Goal: Feedback & Contribution: Contribute content

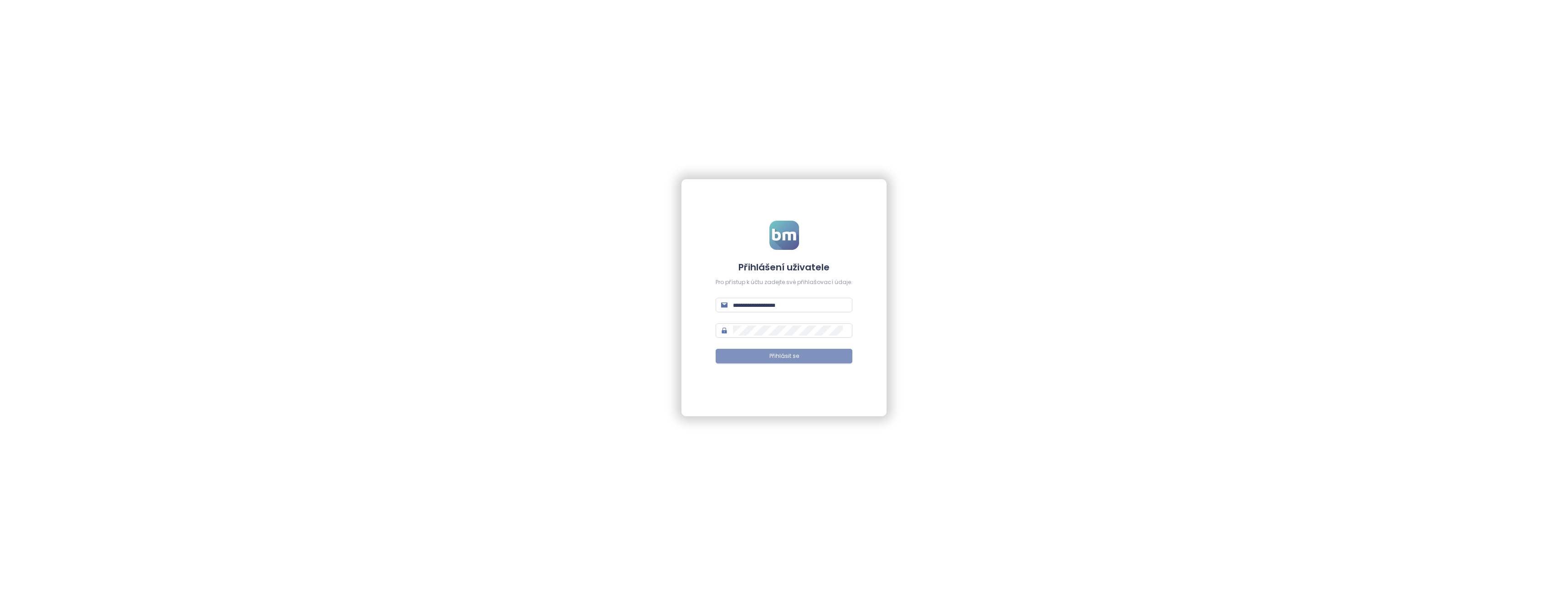
type input "**********"
click at [747, 357] on button "Přihlásit se" at bounding box center [784, 356] width 137 height 15
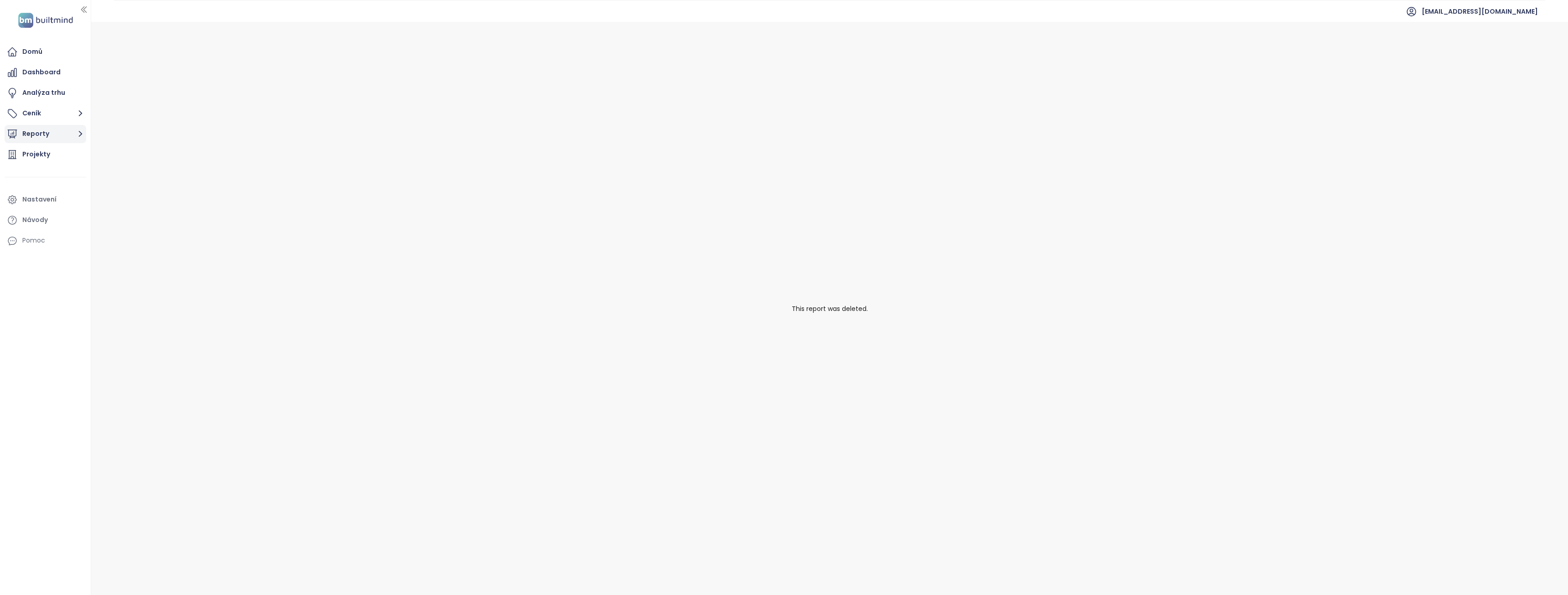
click at [74, 133] on button "Reporty" at bounding box center [45, 134] width 82 height 18
click at [46, 174] on div "Projekty" at bounding box center [37, 174] width 28 height 12
click at [65, 137] on button "Reporty" at bounding box center [45, 134] width 82 height 18
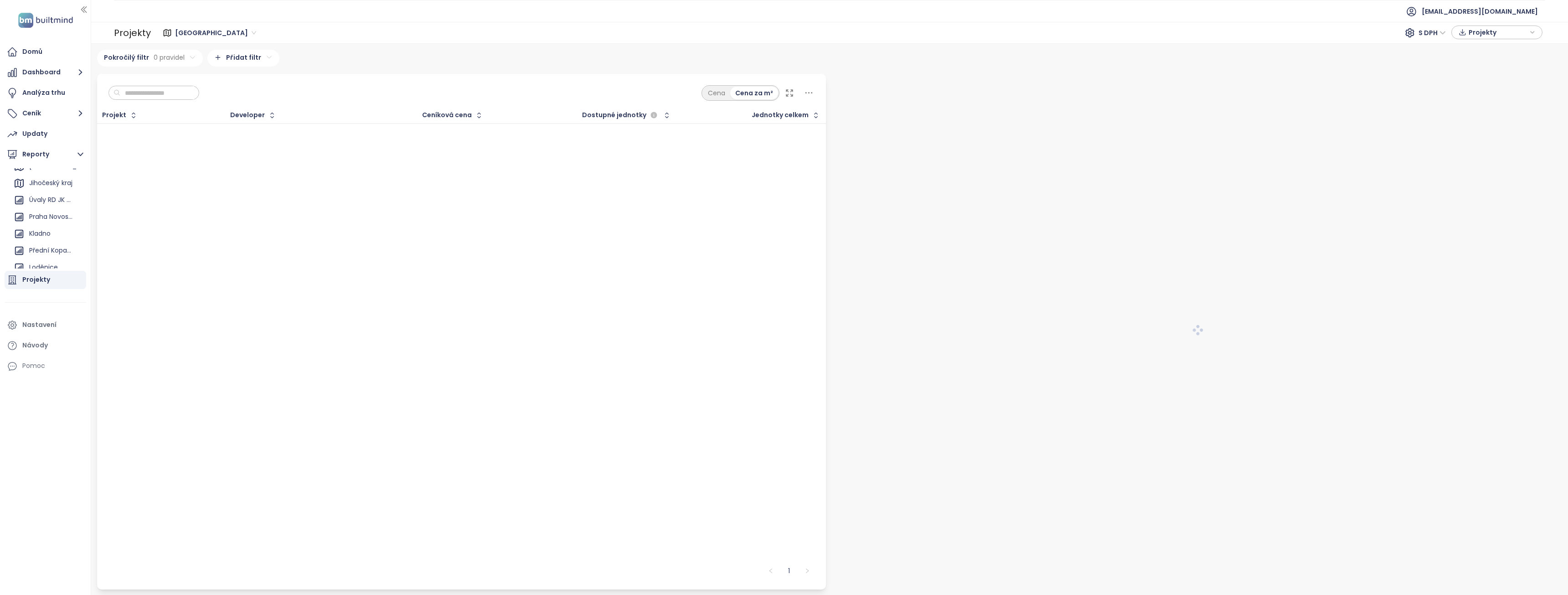
scroll to position [56, 0]
click at [50, 218] on div "Kladno" at bounding box center [40, 220] width 21 height 12
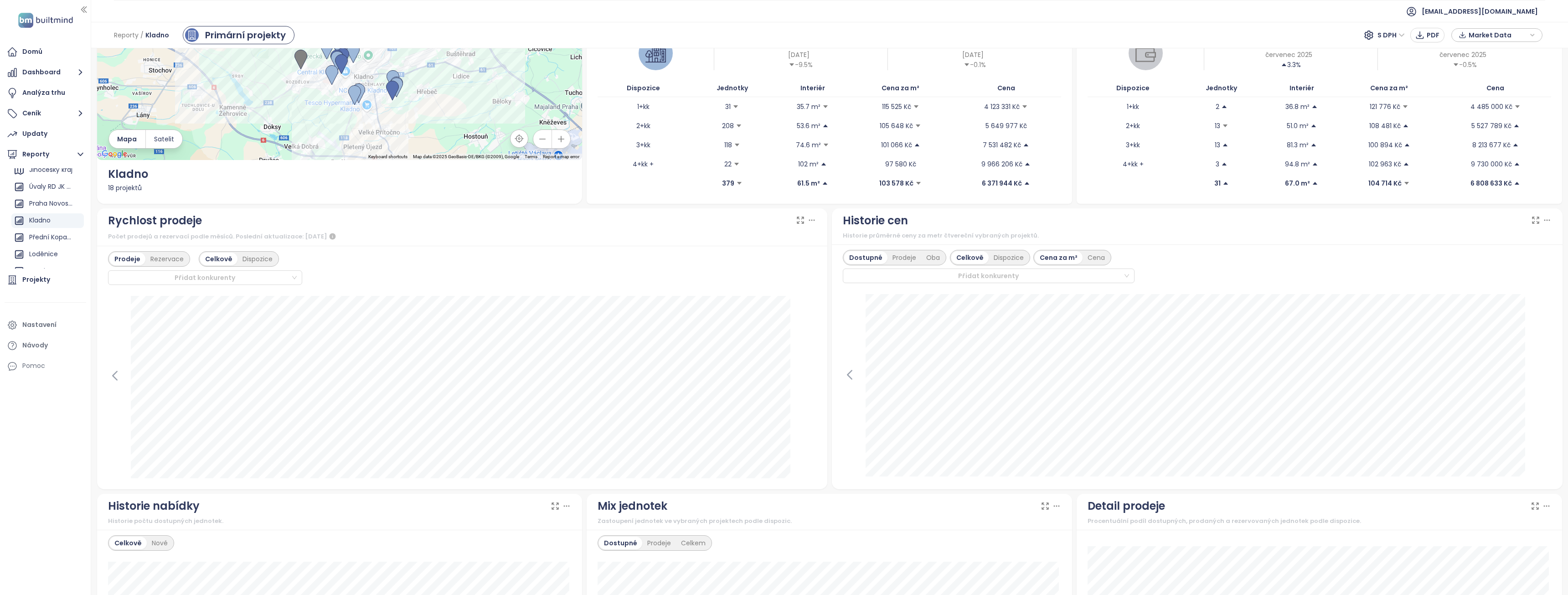
scroll to position [16, 0]
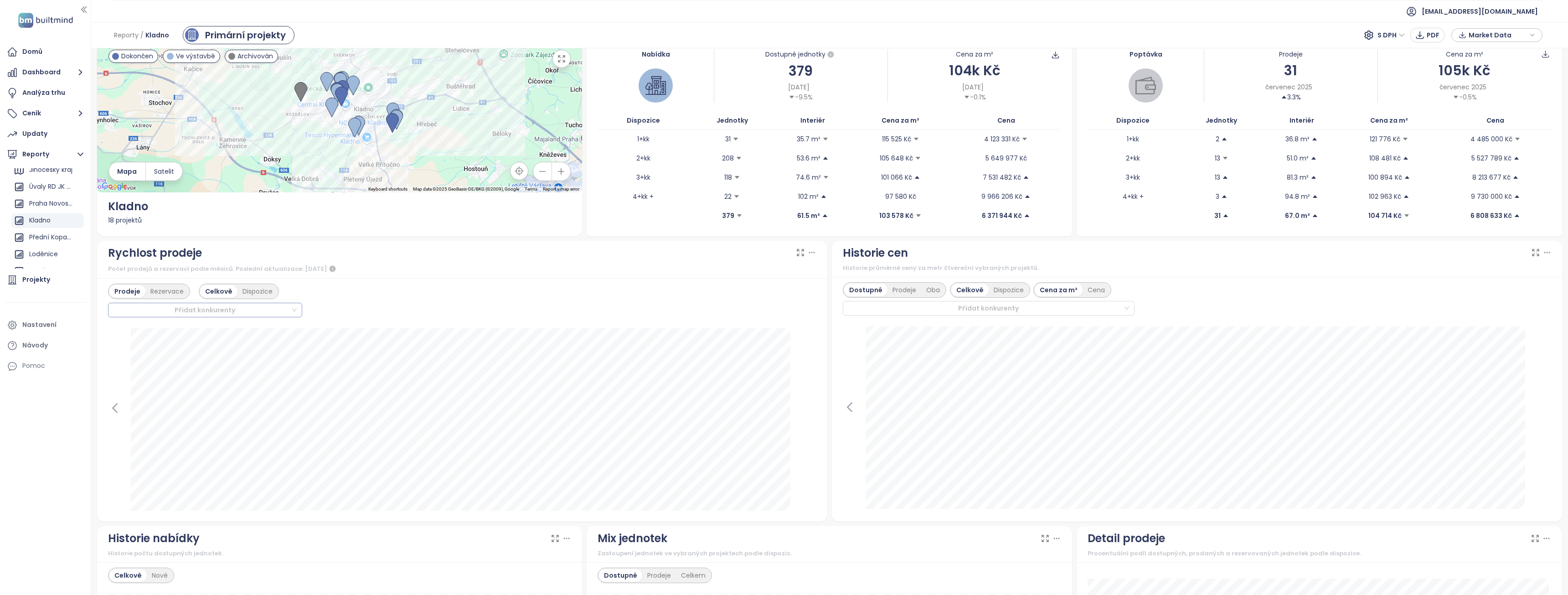
click at [284, 313] on div at bounding box center [201, 310] width 180 height 11
click at [289, 309] on div "Přidat konkurenty" at bounding box center [205, 310] width 194 height 15
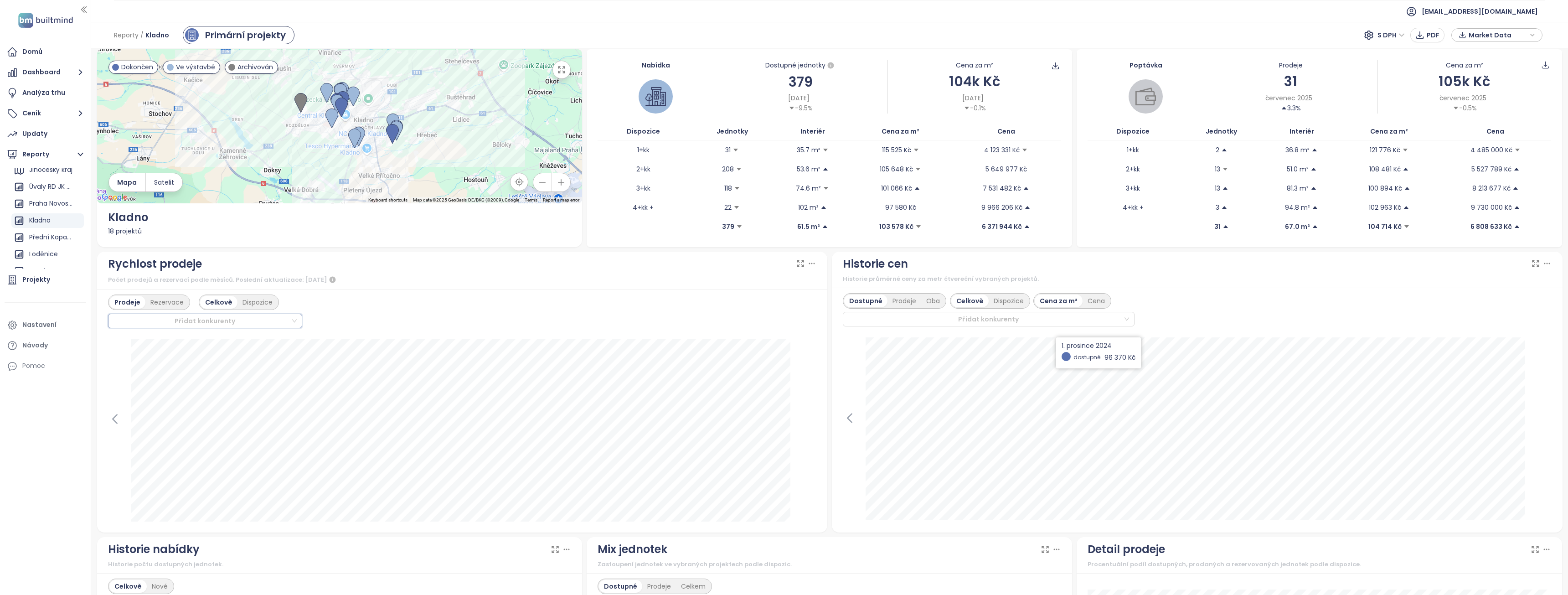
scroll to position [0, 0]
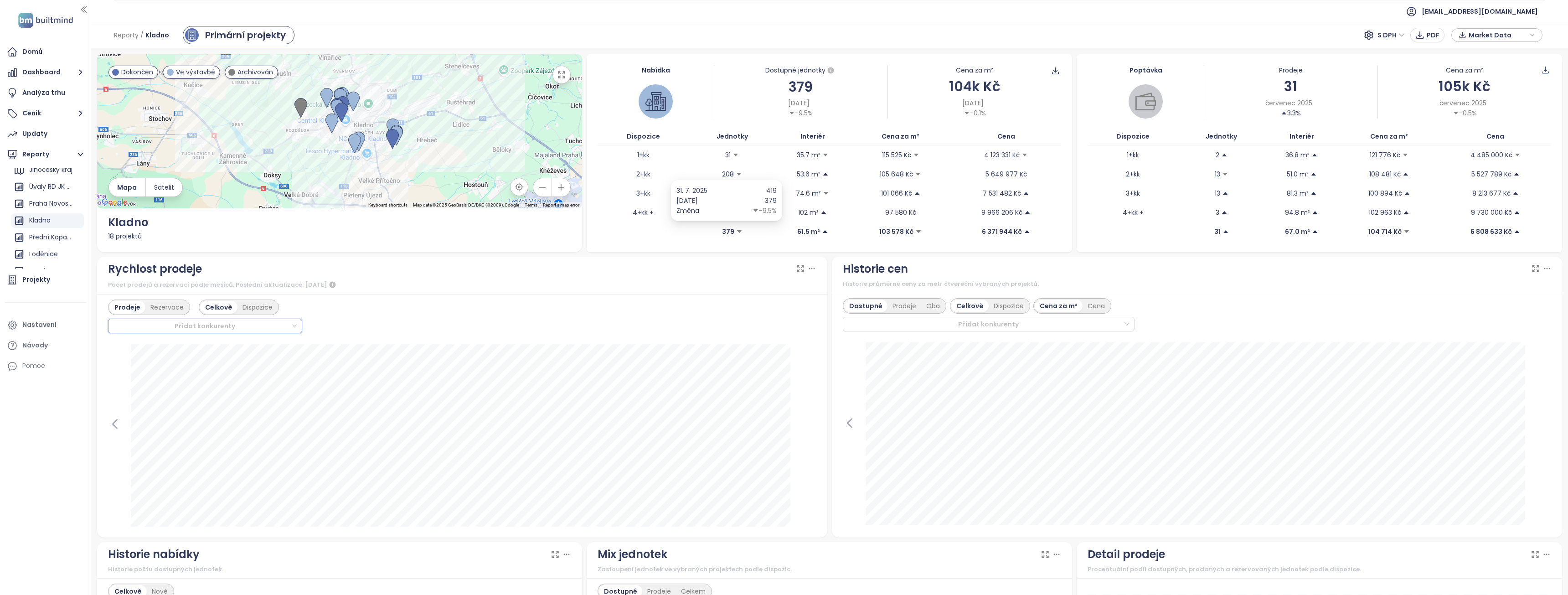
click at [729, 229] on span "379" at bounding box center [732, 231] width 86 height 10
click at [36, 280] on div "Projekty" at bounding box center [37, 280] width 28 height 12
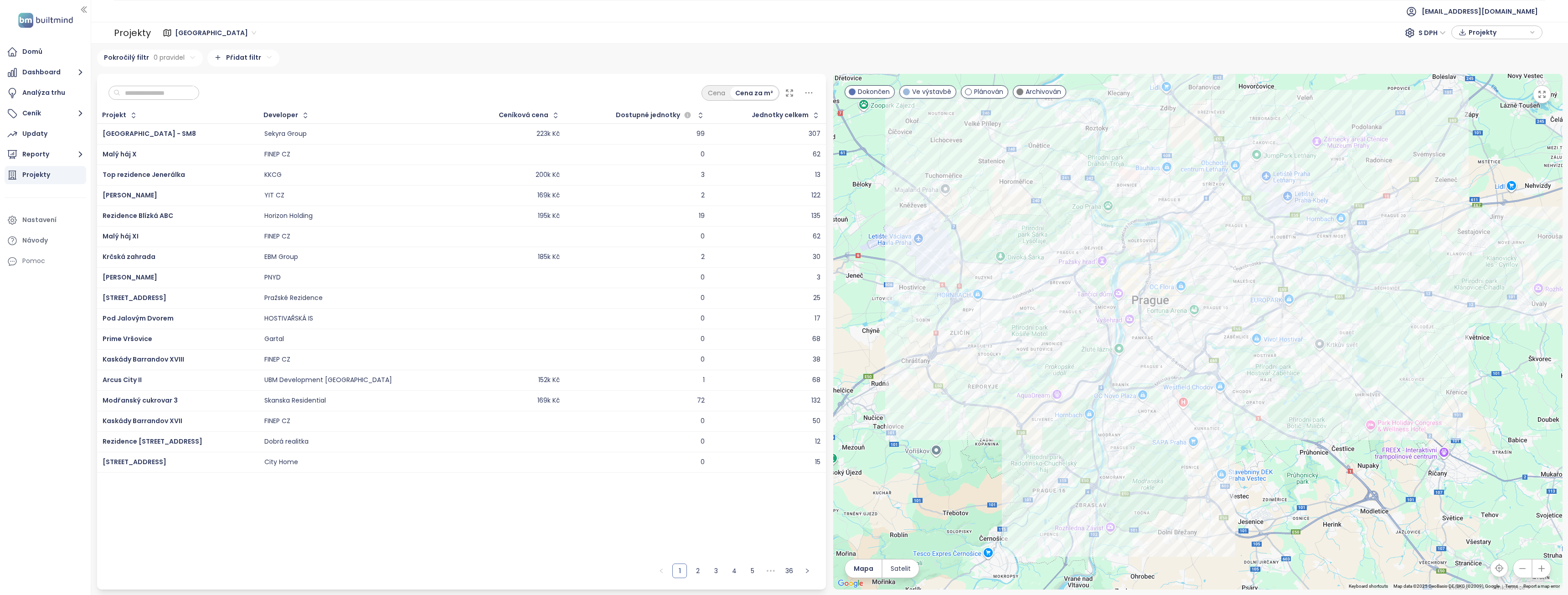
click at [293, 493] on div "Projekt Developer Ceníková cena Dostupné jednotky Jednotky celkem Smíchov City …" at bounding box center [462, 333] width 729 height 451
click at [1529, 571] on button "button" at bounding box center [1522, 569] width 18 height 18
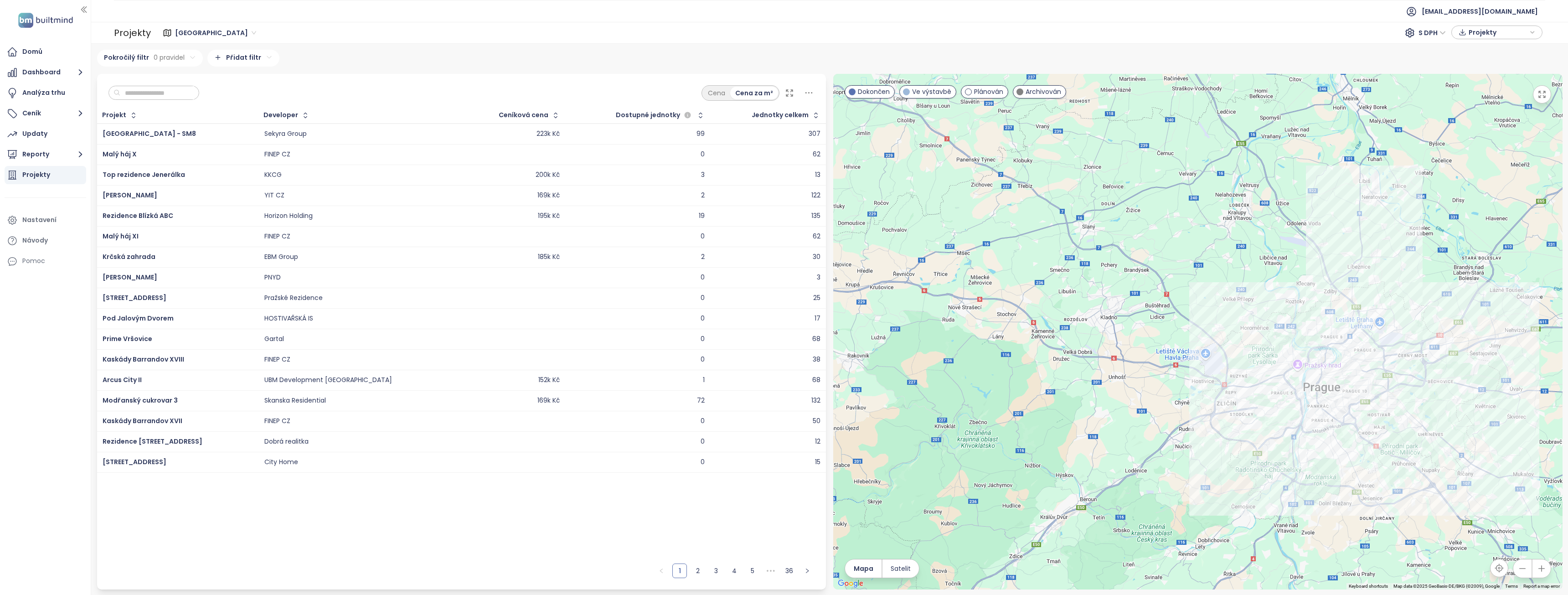
drag, startPoint x: 935, startPoint y: 305, endPoint x: 1083, endPoint y: 376, distance: 164.1
click at [1083, 376] on div at bounding box center [1198, 331] width 729 height 516
click at [1540, 569] on icon "button" at bounding box center [1541, 568] width 9 height 9
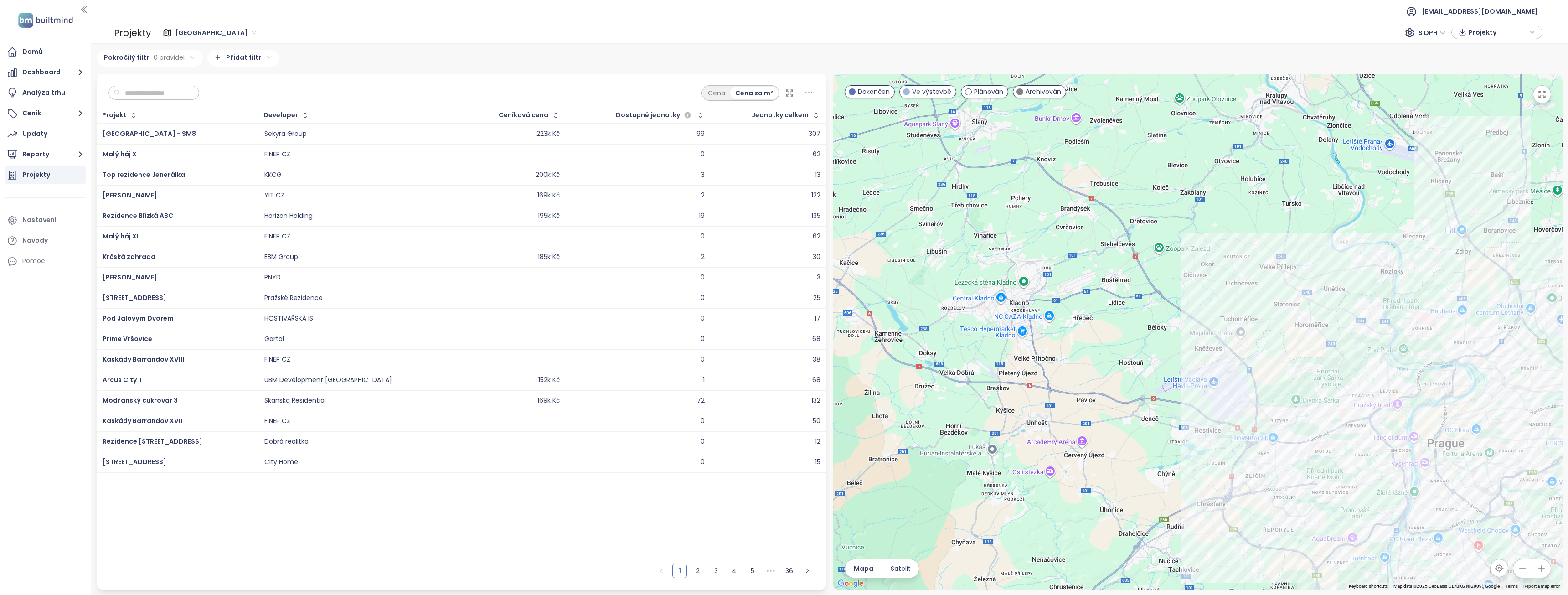
drag, startPoint x: 1037, startPoint y: 347, endPoint x: 1144, endPoint y: 364, distance: 108.3
click at [1144, 364] on div at bounding box center [1198, 331] width 729 height 516
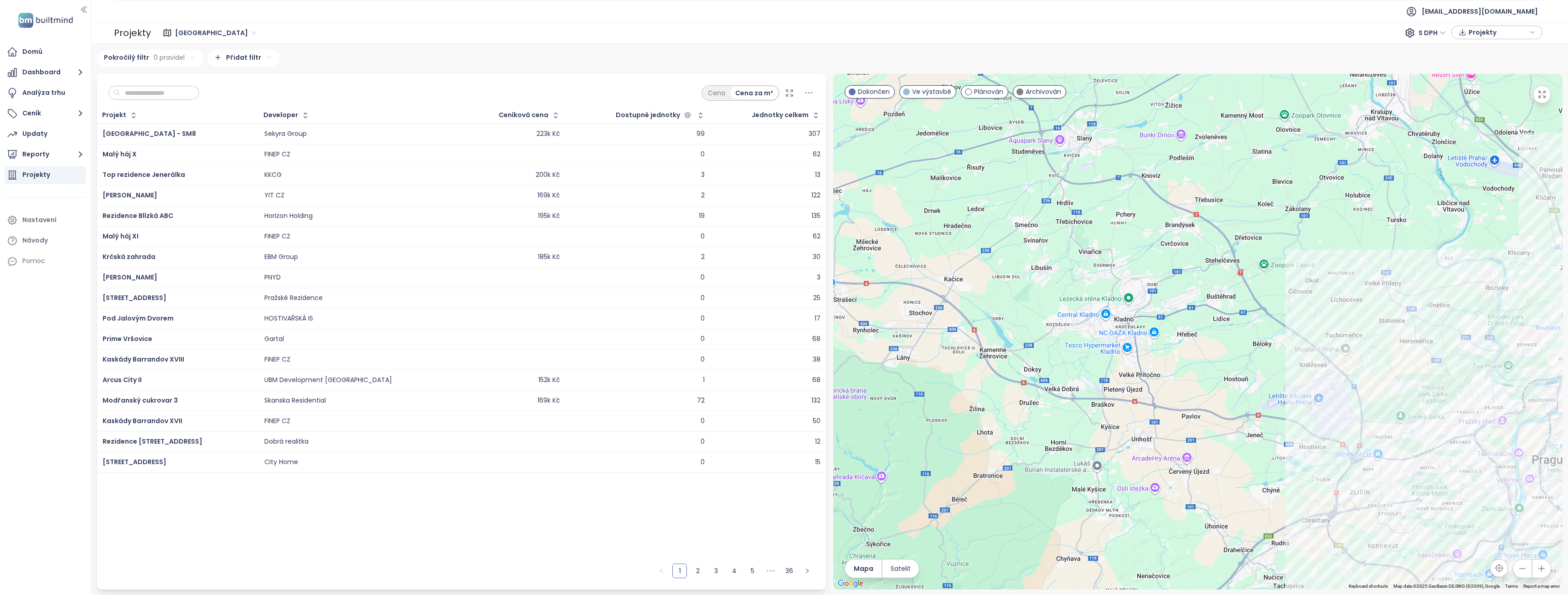
click at [1542, 573] on icon "button" at bounding box center [1541, 568] width 9 height 9
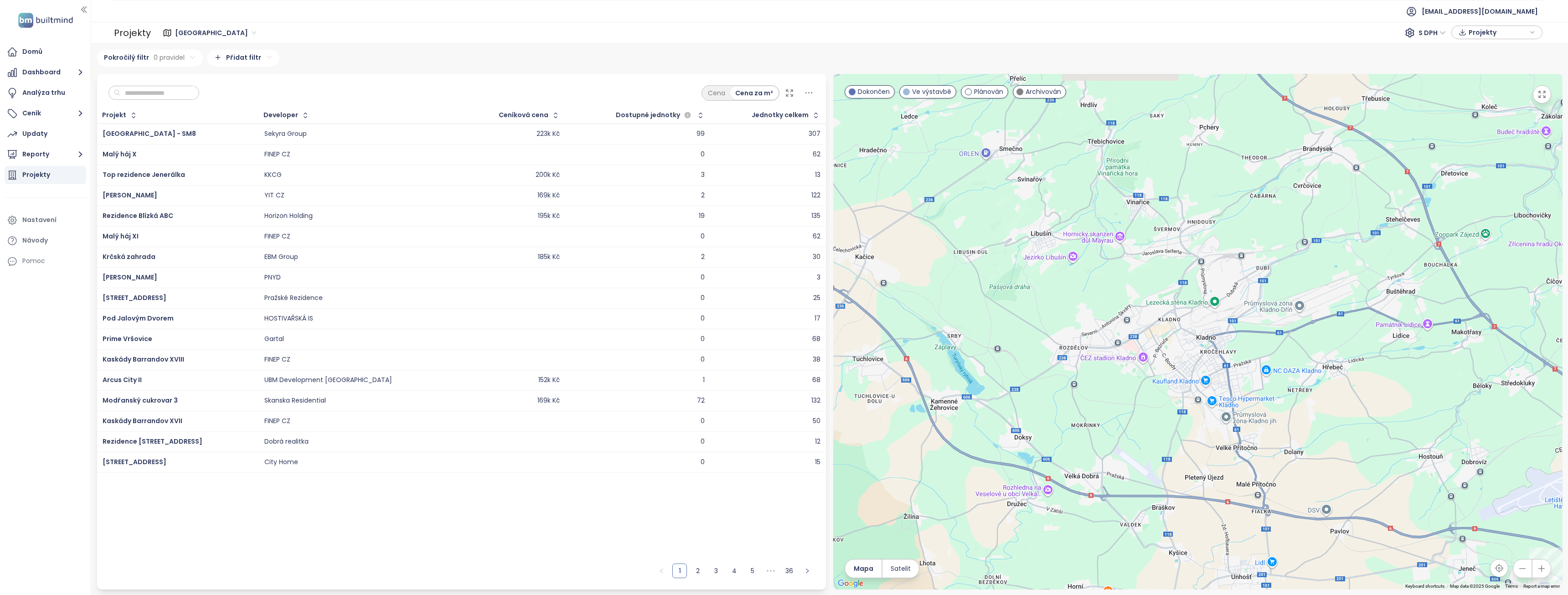
drag, startPoint x: 1091, startPoint y: 379, endPoint x: 1245, endPoint y: 412, distance: 157.5
click at [1245, 411] on div at bounding box center [1198, 331] width 729 height 516
click at [1533, 35] on icon "button" at bounding box center [1532, 32] width 5 height 13
click at [1533, 35] on icon "button" at bounding box center [1532, 33] width 5 height 13
click at [51, 153] on button "Reporty" at bounding box center [45, 155] width 82 height 18
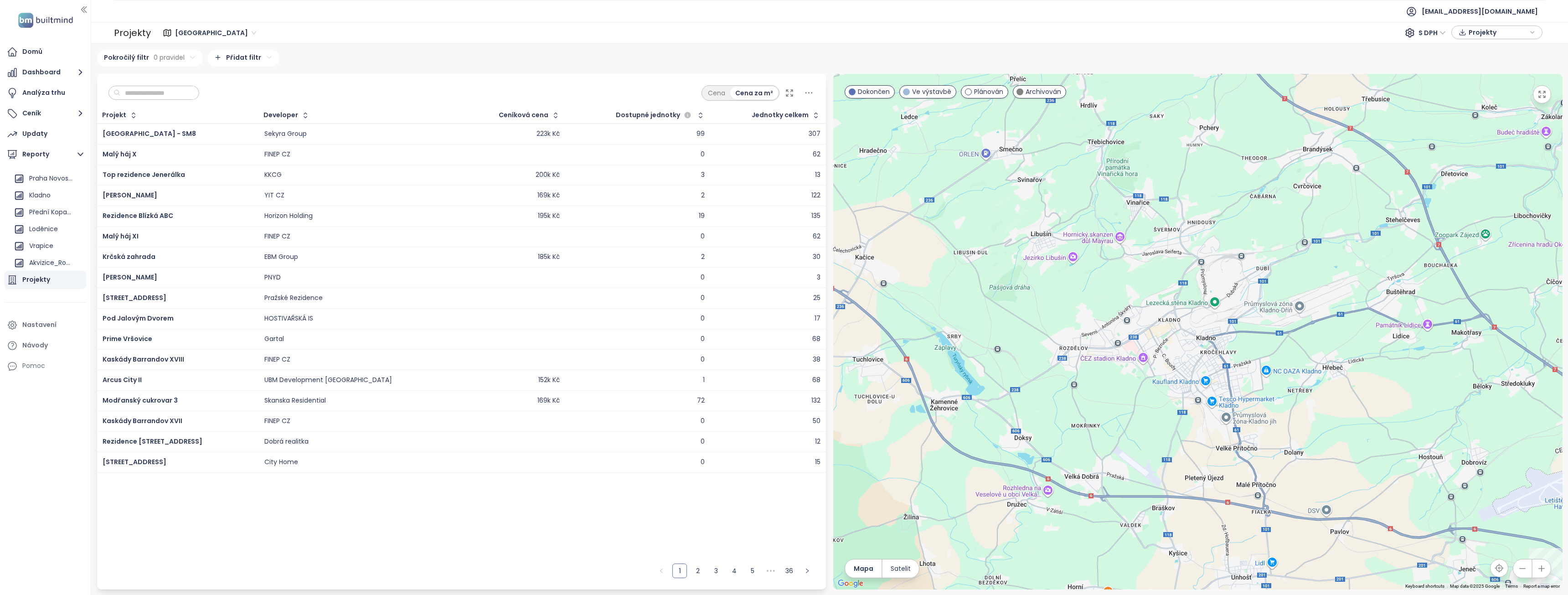
scroll to position [83, 0]
click at [38, 192] on div "Kladno" at bounding box center [40, 194] width 21 height 12
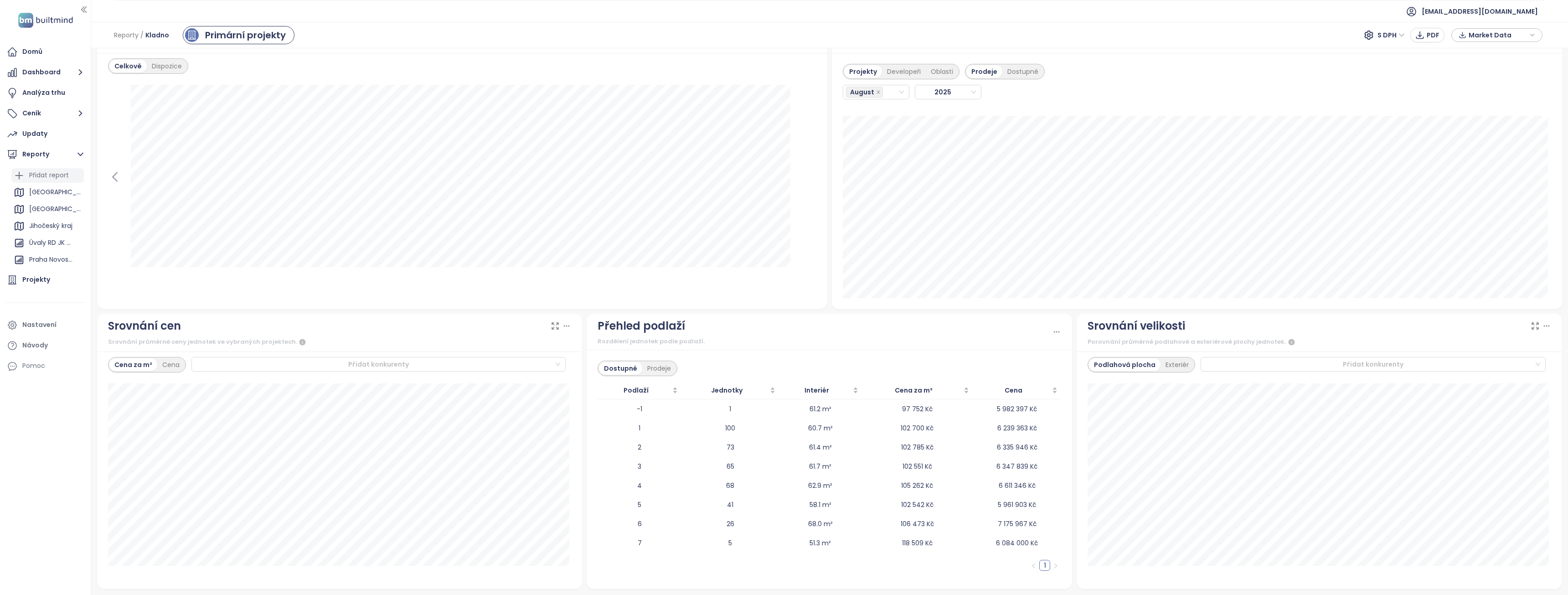
click at [36, 174] on div "Přidat report" at bounding box center [49, 175] width 40 height 12
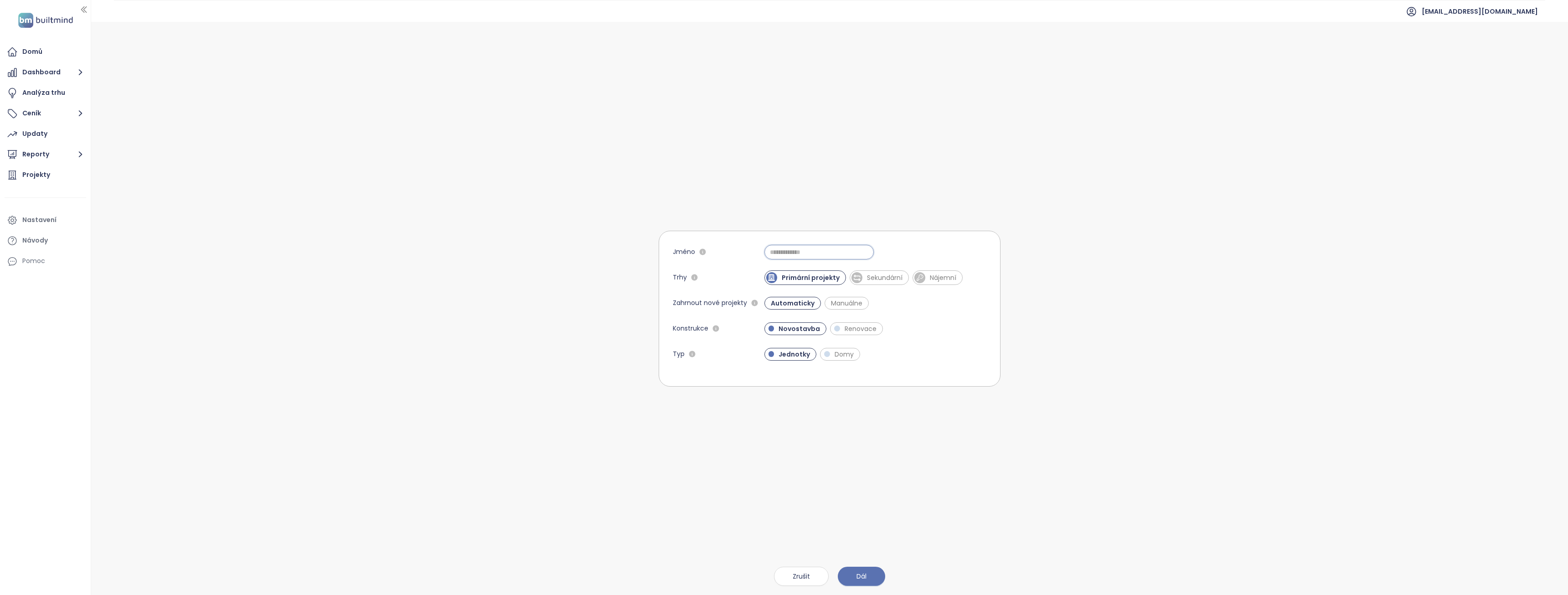
click at [796, 254] on input "Jméno" at bounding box center [819, 252] width 110 height 15
type input "*****"
click at [880, 275] on span "Sekundární" at bounding box center [884, 278] width 44 height 9
click at [854, 575] on button "Dál" at bounding box center [861, 576] width 47 height 19
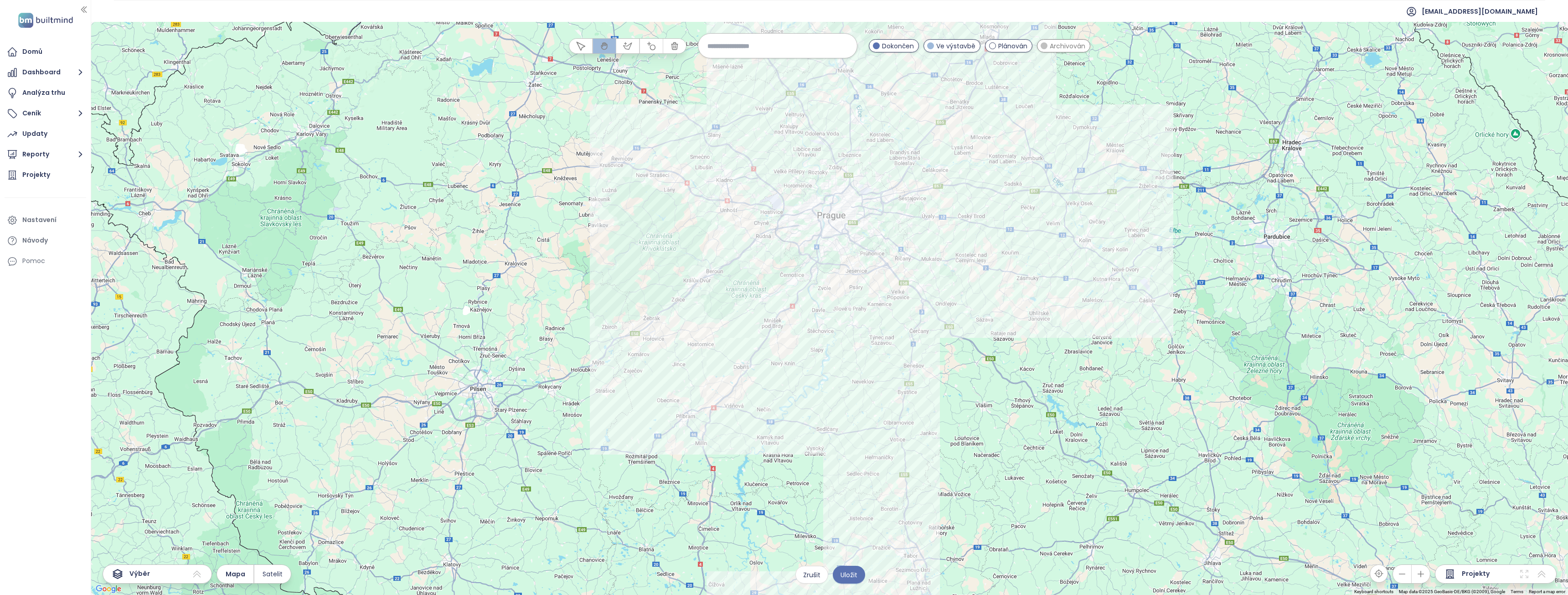
drag, startPoint x: 876, startPoint y: 203, endPoint x: 826, endPoint y: 317, distance: 124.5
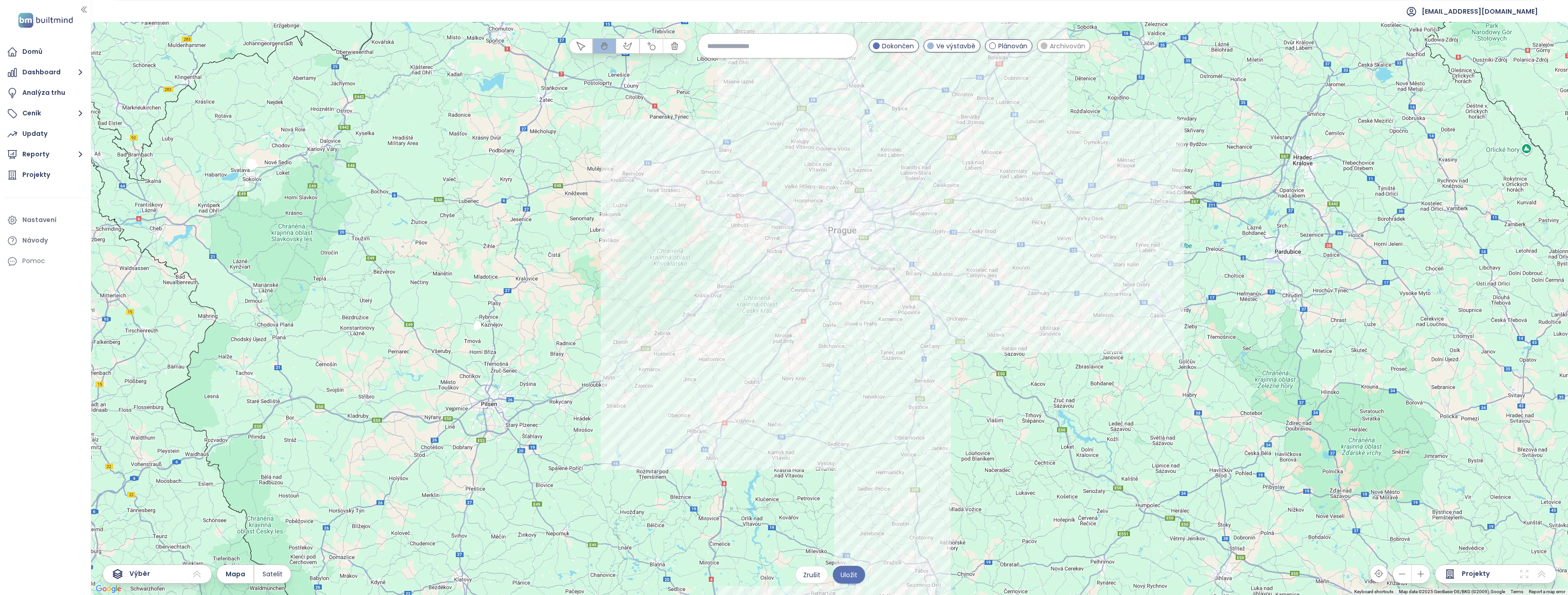
click at [826, 317] on div at bounding box center [830, 308] width 1477 height 573
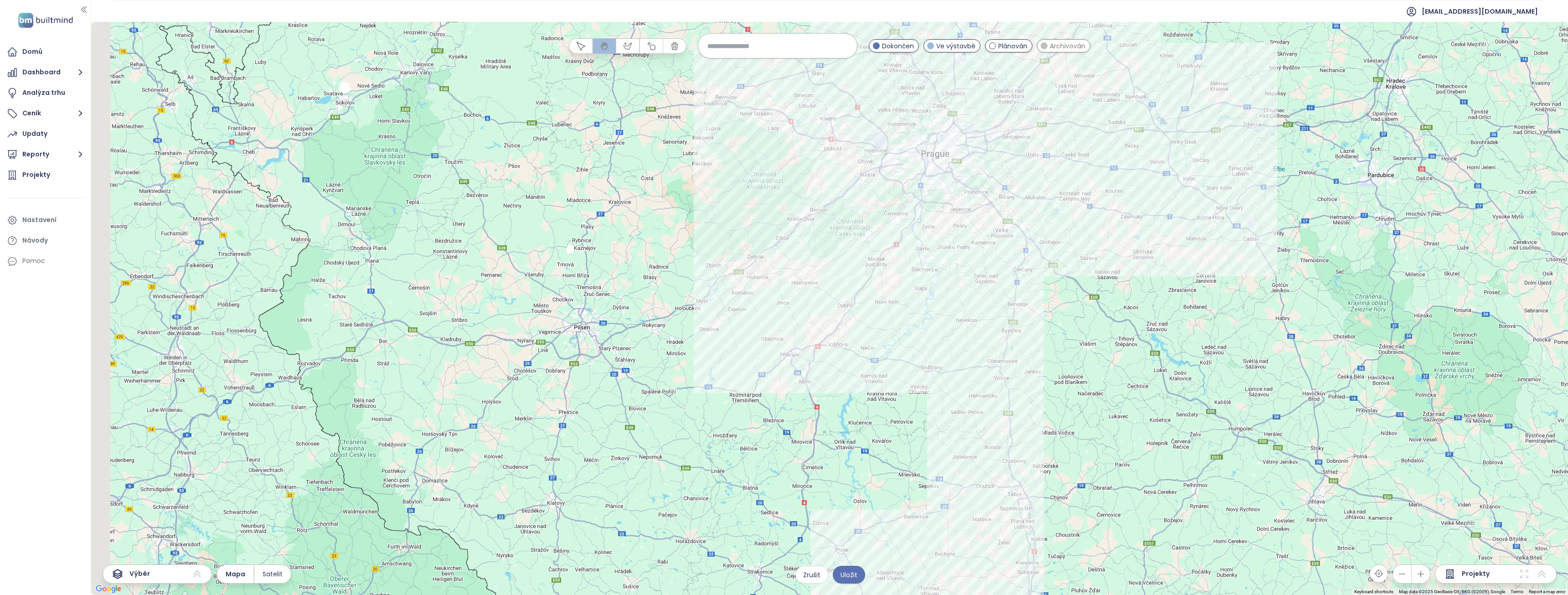
drag, startPoint x: 584, startPoint y: 353, endPoint x: 695, endPoint y: 276, distance: 135.1
click at [687, 276] on div at bounding box center [830, 308] width 1477 height 573
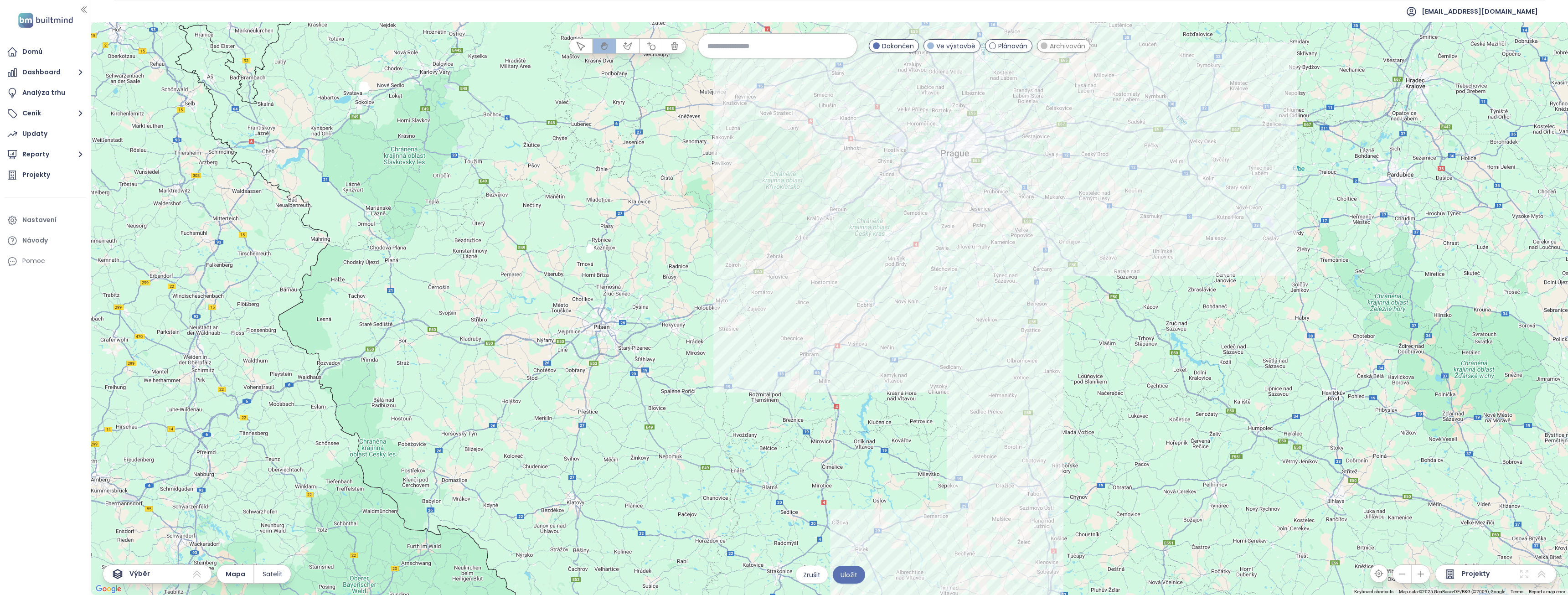
click at [721, 275] on div at bounding box center [830, 308] width 1477 height 573
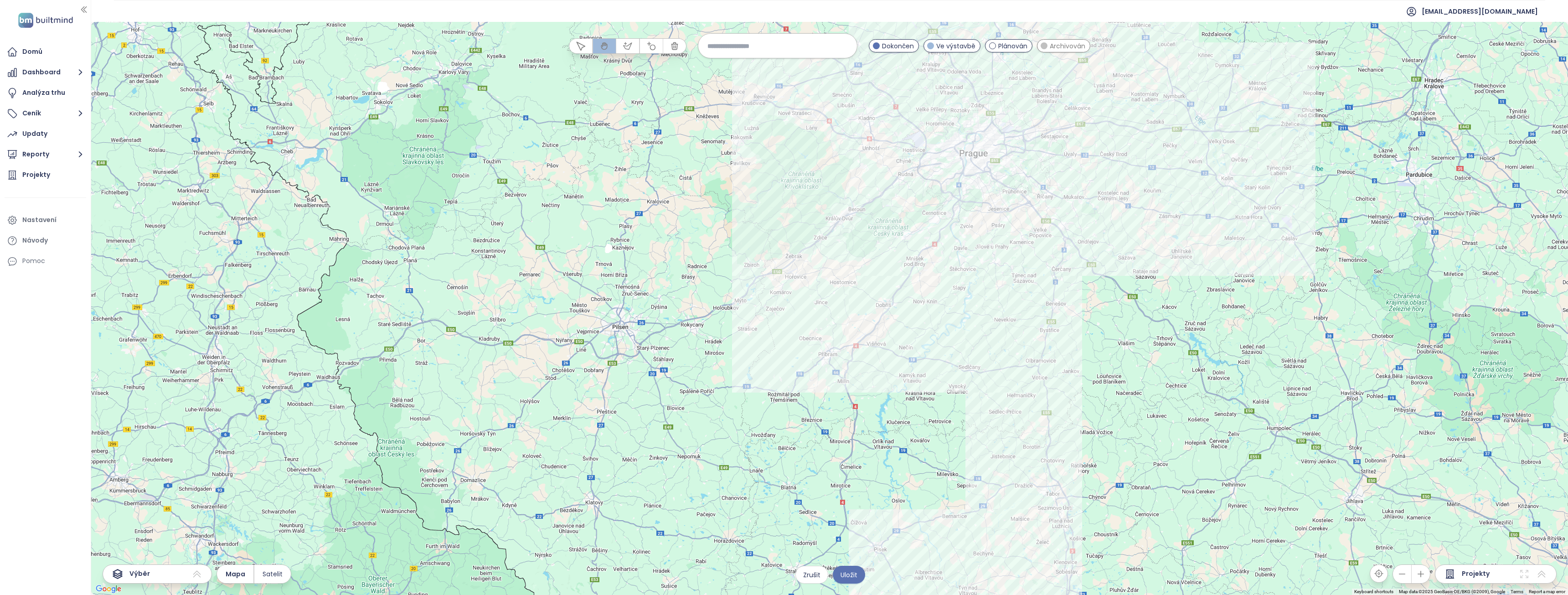
click at [745, 46] on input at bounding box center [777, 46] width 141 height 19
type input "*****"
click at [716, 79] on span "[GEOGRAPHIC_DATA]" at bounding box center [741, 83] width 85 height 15
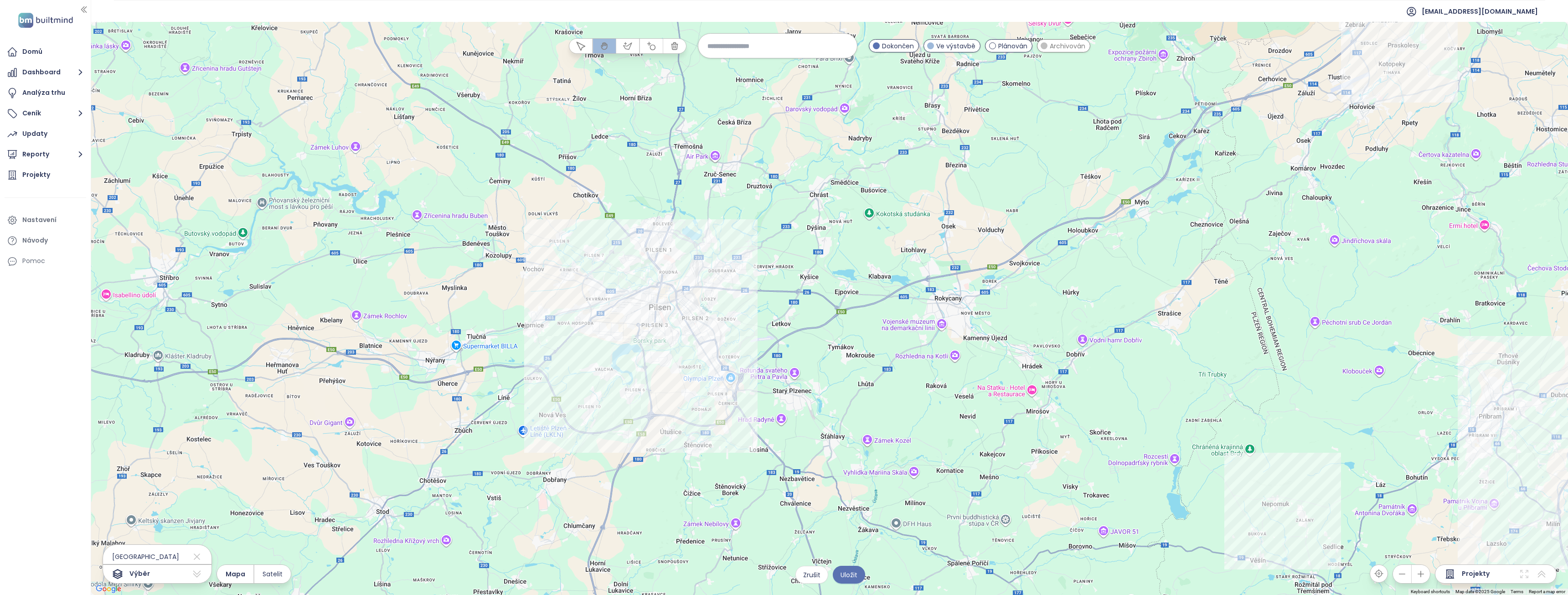
drag, startPoint x: 545, startPoint y: 269, endPoint x: 677, endPoint y: 406, distance: 190.2
click at [677, 406] on div at bounding box center [830, 308] width 1477 height 573
click at [852, 577] on span "Uložit" at bounding box center [849, 575] width 17 height 10
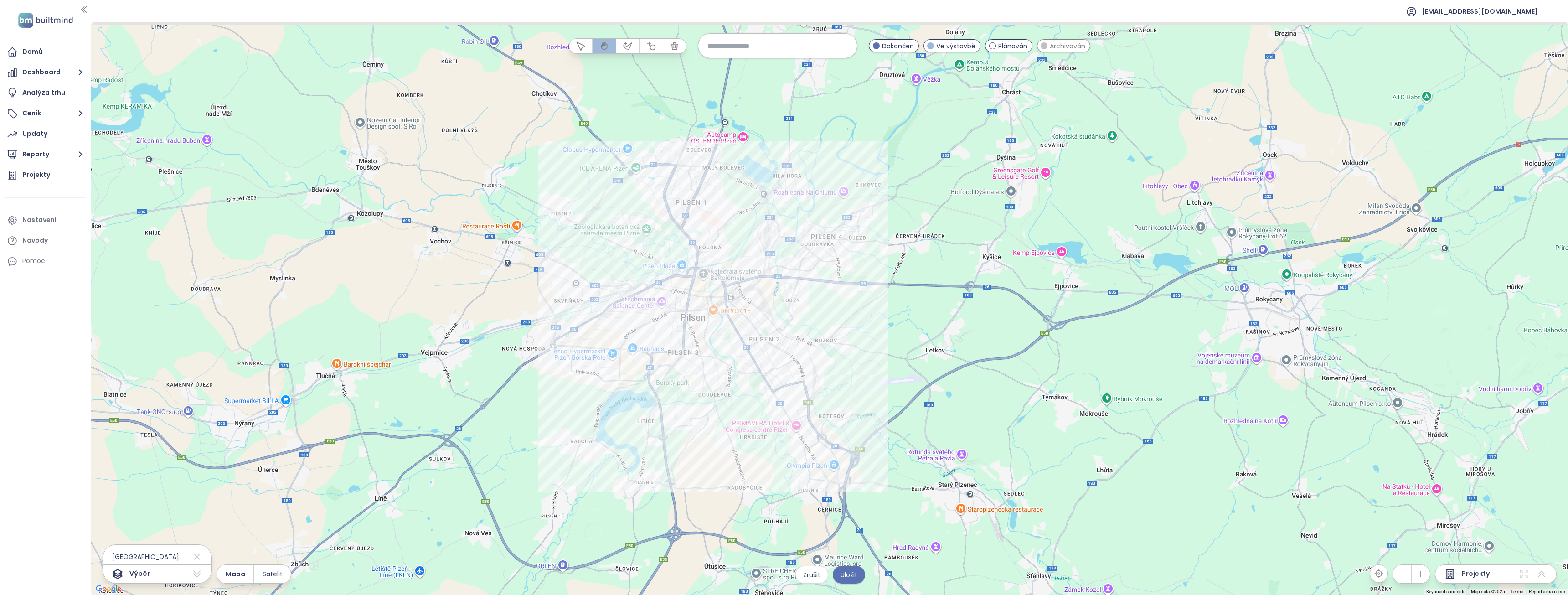
drag, startPoint x: 786, startPoint y: 357, endPoint x: 728, endPoint y: 444, distance: 104.6
click at [728, 444] on div at bounding box center [830, 308] width 1477 height 573
click at [853, 578] on span "Uložit" at bounding box center [849, 575] width 17 height 10
click at [709, 281] on div at bounding box center [830, 308] width 1477 height 573
click at [682, 237] on div at bounding box center [830, 308] width 1477 height 573
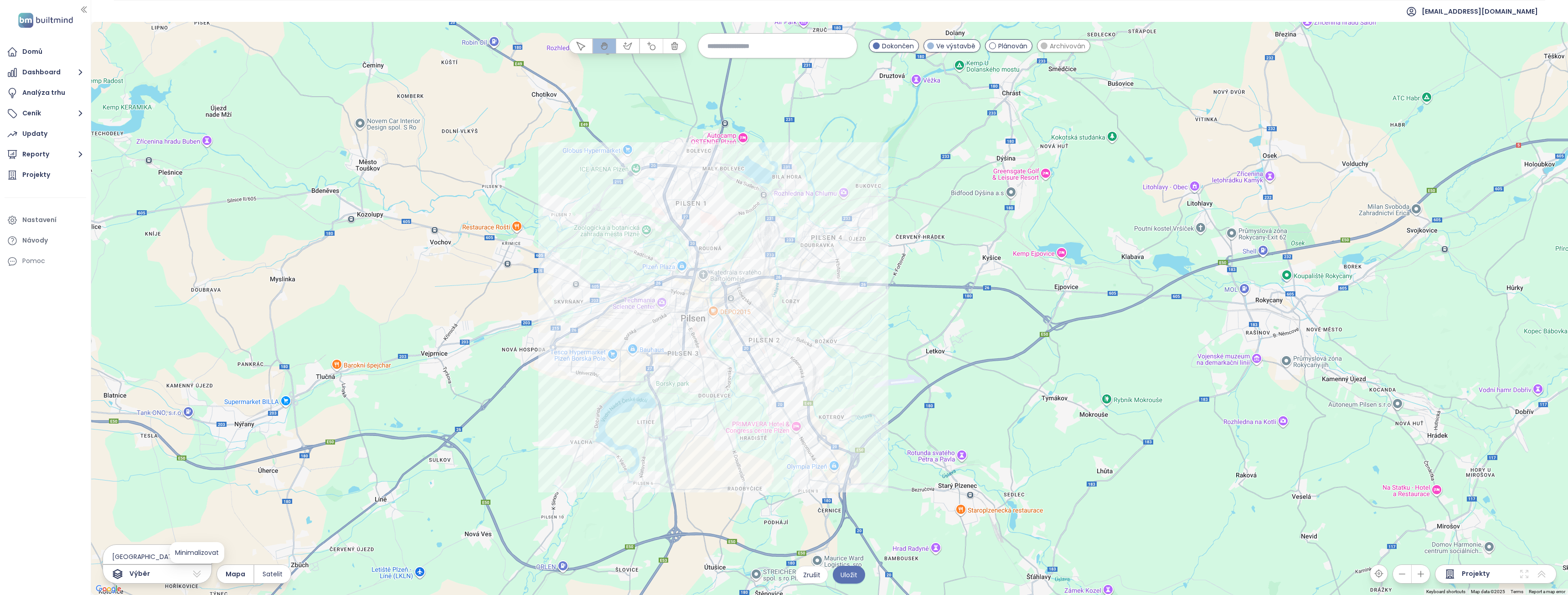
click at [192, 575] on icon at bounding box center [197, 574] width 11 height 11
click at [119, 554] on span "[GEOGRAPHIC_DATA]" at bounding box center [141, 557] width 76 height 15
click at [128, 560] on span "[GEOGRAPHIC_DATA]" at bounding box center [141, 557] width 76 height 15
click at [699, 329] on div at bounding box center [830, 308] width 1477 height 573
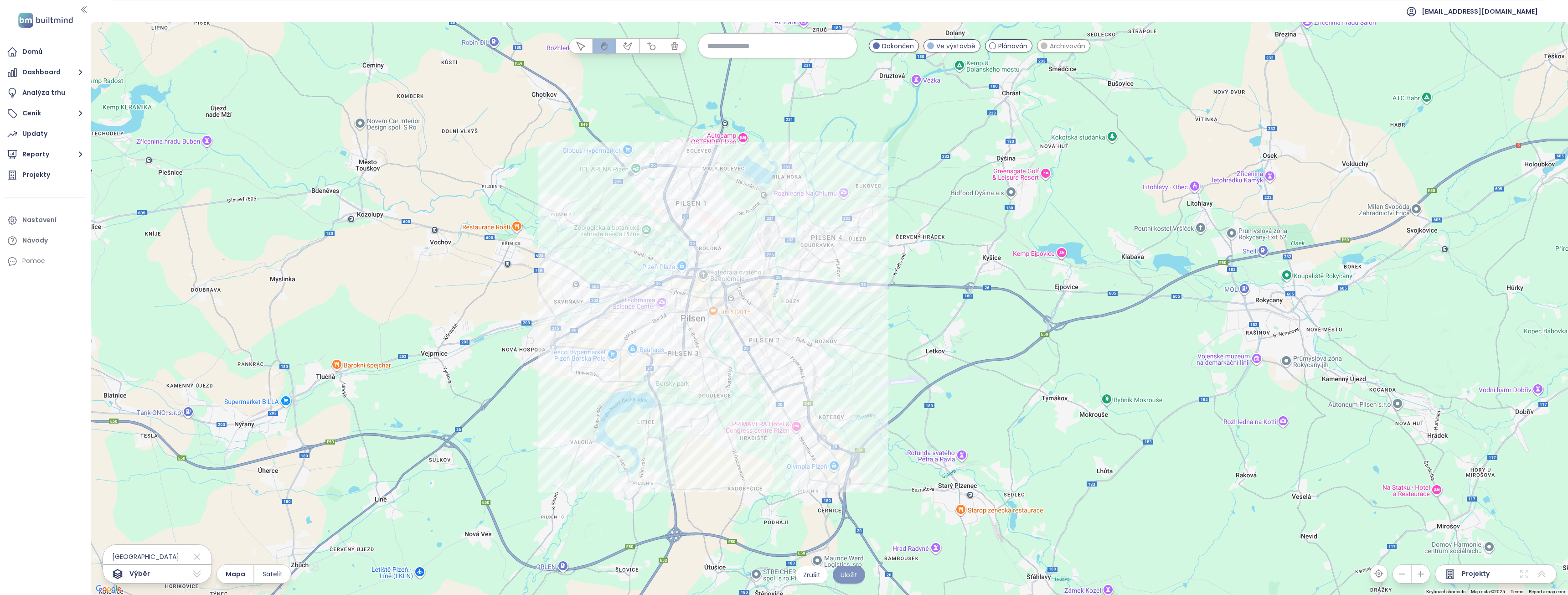
click at [843, 578] on span "Uložit" at bounding box center [849, 575] width 17 height 10
click at [950, 45] on span "Ve výstavbě" at bounding box center [956, 46] width 39 height 10
click at [998, 48] on span "Plánován" at bounding box center [1013, 46] width 29 height 10
click at [78, 154] on icon "button" at bounding box center [80, 154] width 12 height 12
click at [26, 283] on div "Projekty" at bounding box center [37, 280] width 28 height 12
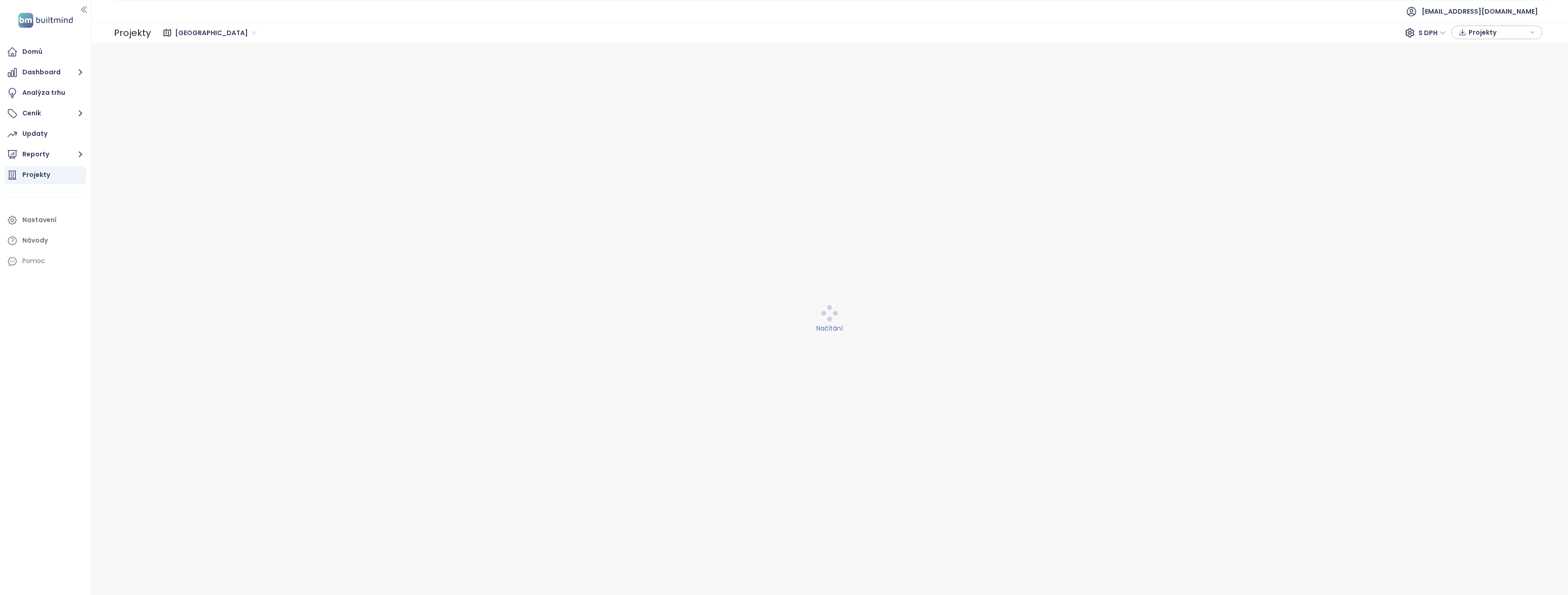
click at [196, 30] on span "[GEOGRAPHIC_DATA]" at bounding box center [215, 33] width 81 height 13
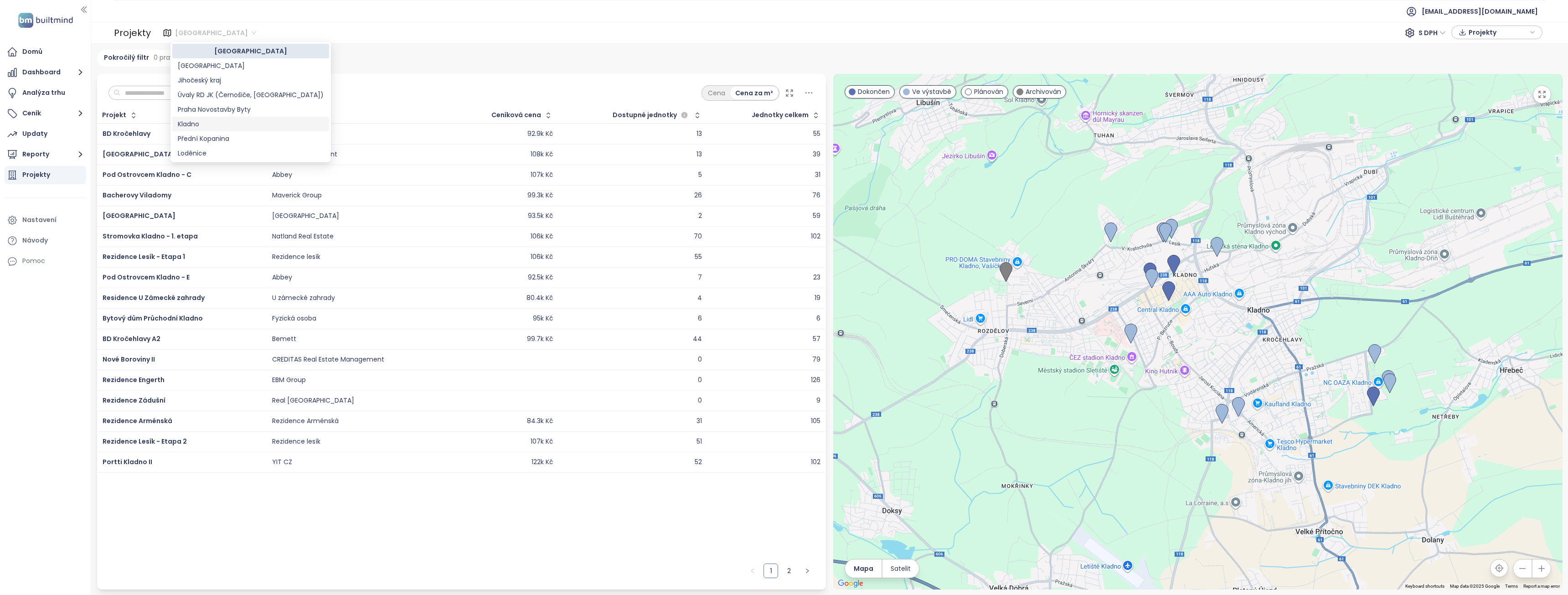
scroll to position [29, 0]
click at [356, 61] on div "Pokročilý filtr 0 pravidel Přidat filtr" at bounding box center [830, 58] width 1466 height 17
click at [163, 97] on input "text" at bounding box center [157, 93] width 74 height 13
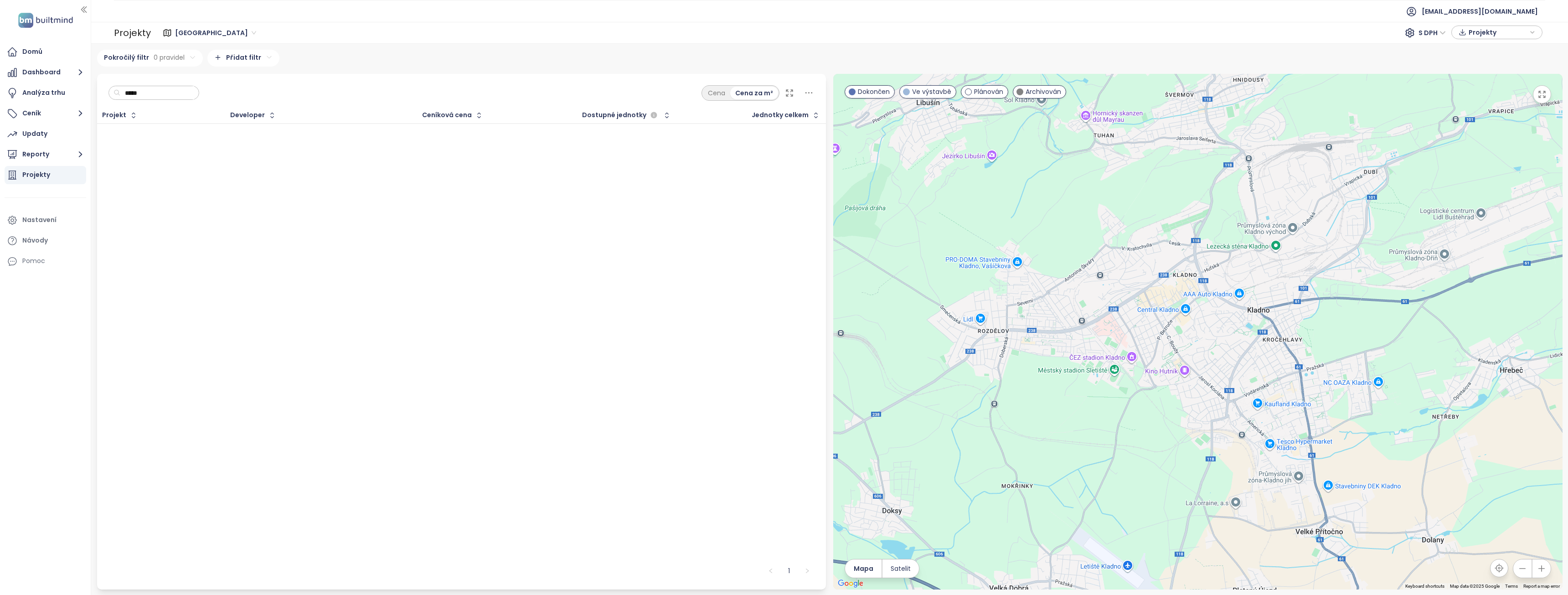
type input "*****"
click at [264, 54] on html "Domů Dashboard Analýza trhu Ceník Updaty Reporty Projekty Nastavení Návody Pomo…" at bounding box center [784, 297] width 1568 height 595
click at [186, 55] on html "Domů Dashboard Analýza trhu Ceník Updaty Reporty Projekty Nastavení Návody Pomo…" at bounding box center [784, 297] width 1568 height 595
click at [186, 55] on html "Domů Dashboard Analýza trhu Ceník Updaty Reporty Projekty Nastavení Návody Pomo…" at bounding box center [784, 297] width 1568 height 595
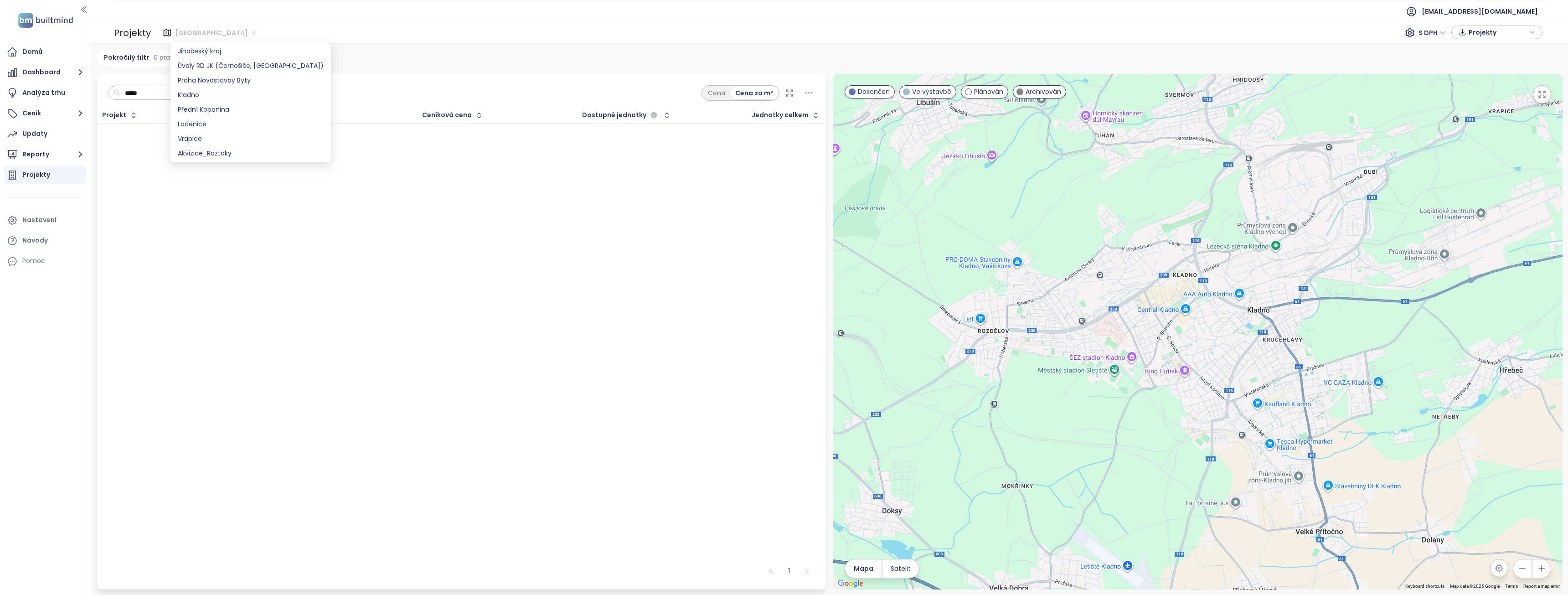
click at [194, 33] on span "[GEOGRAPHIC_DATA]" at bounding box center [215, 33] width 81 height 13
drag, startPoint x: 1029, startPoint y: 234, endPoint x: 1225, endPoint y: 211, distance: 197.3
click at [1128, 225] on div at bounding box center [1198, 331] width 729 height 516
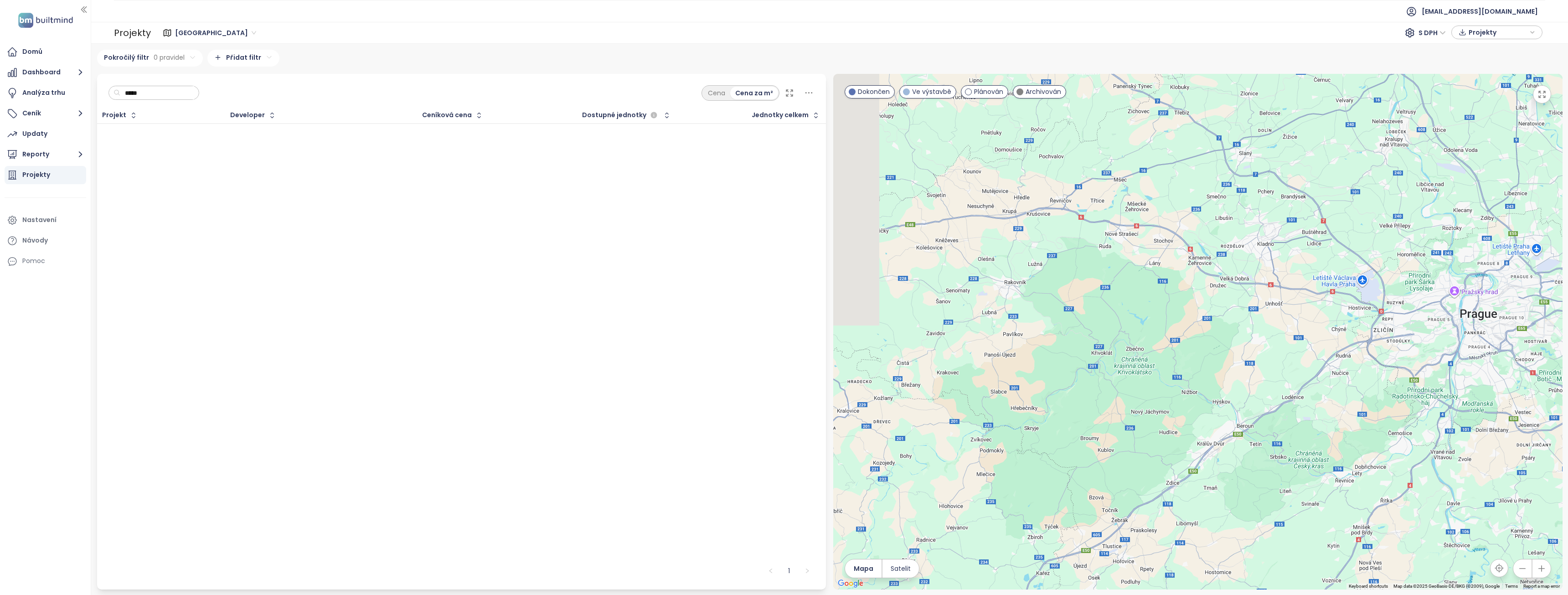
drag, startPoint x: 1011, startPoint y: 368, endPoint x: 1204, endPoint y: 274, distance: 214.7
click at [1204, 274] on div at bounding box center [1198, 331] width 729 height 516
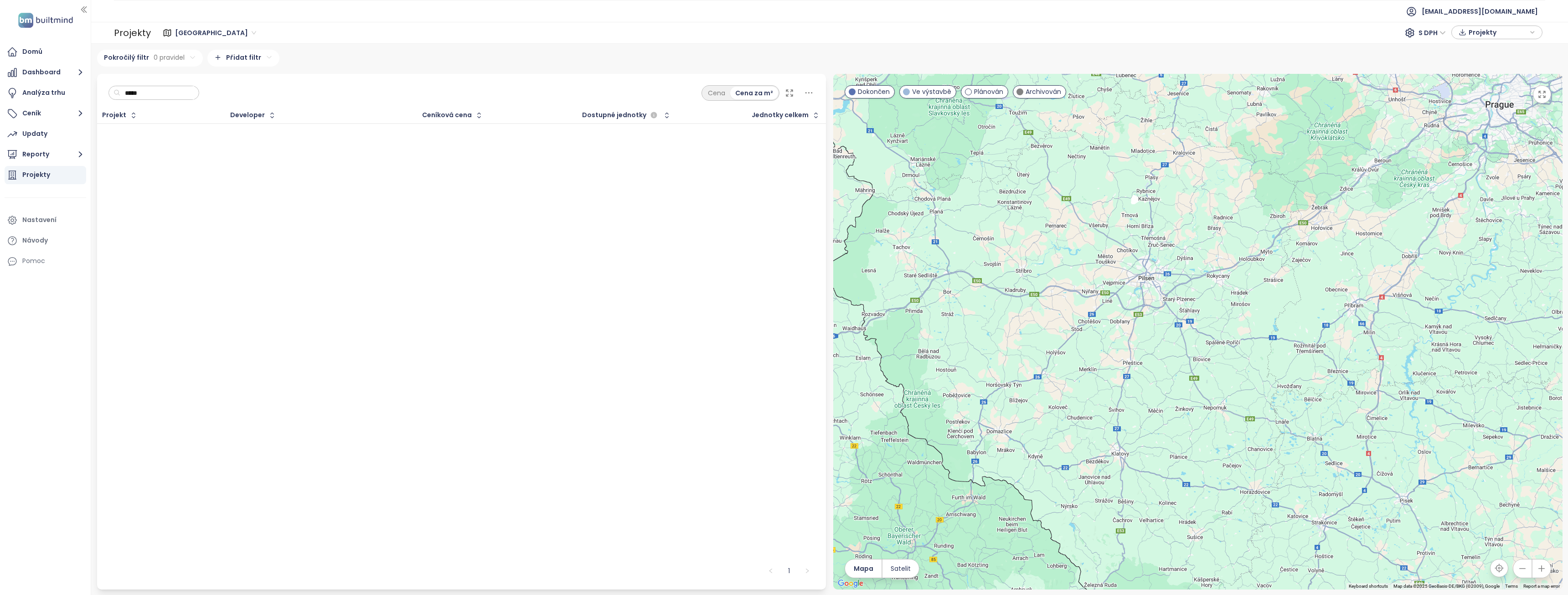
drag, startPoint x: 1030, startPoint y: 411, endPoint x: 1236, endPoint y: 206, distance: 290.6
click at [1236, 206] on div at bounding box center [1198, 331] width 729 height 516
click at [35, 132] on div "Updaty" at bounding box center [35, 133] width 25 height 12
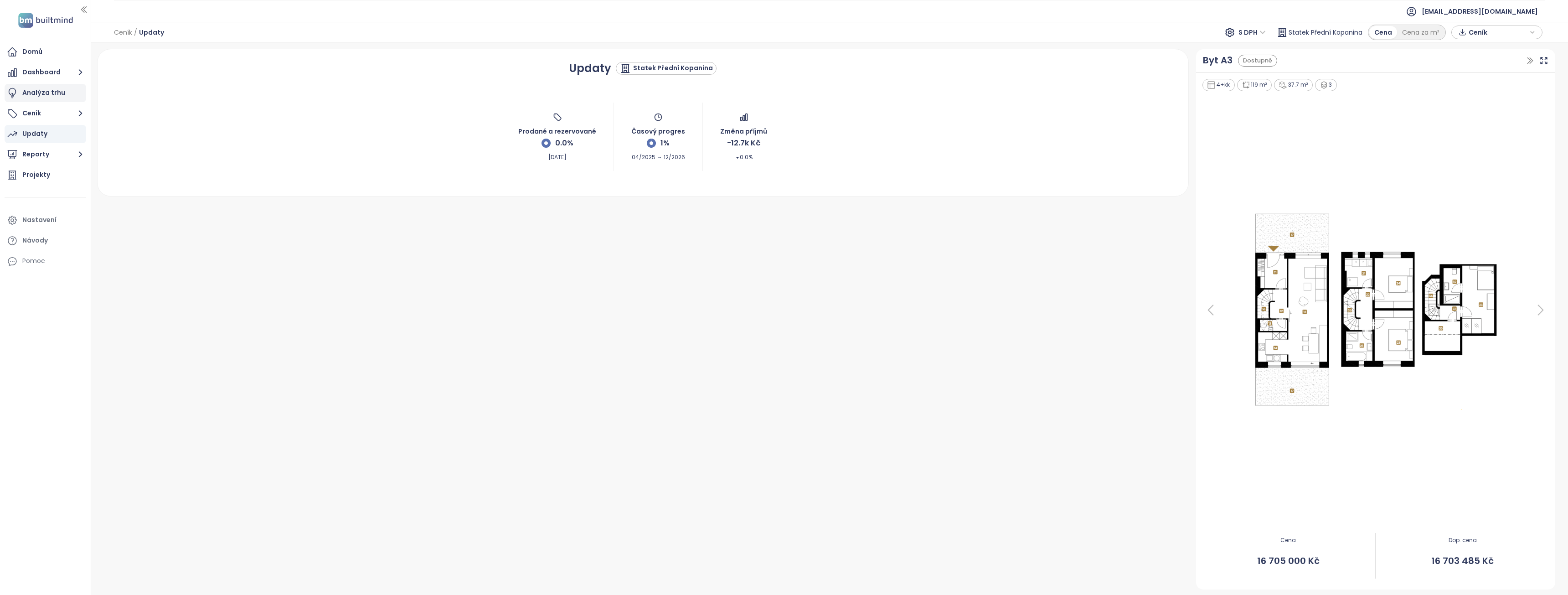
click at [30, 93] on div "Analýza trhu" at bounding box center [44, 93] width 43 height 12
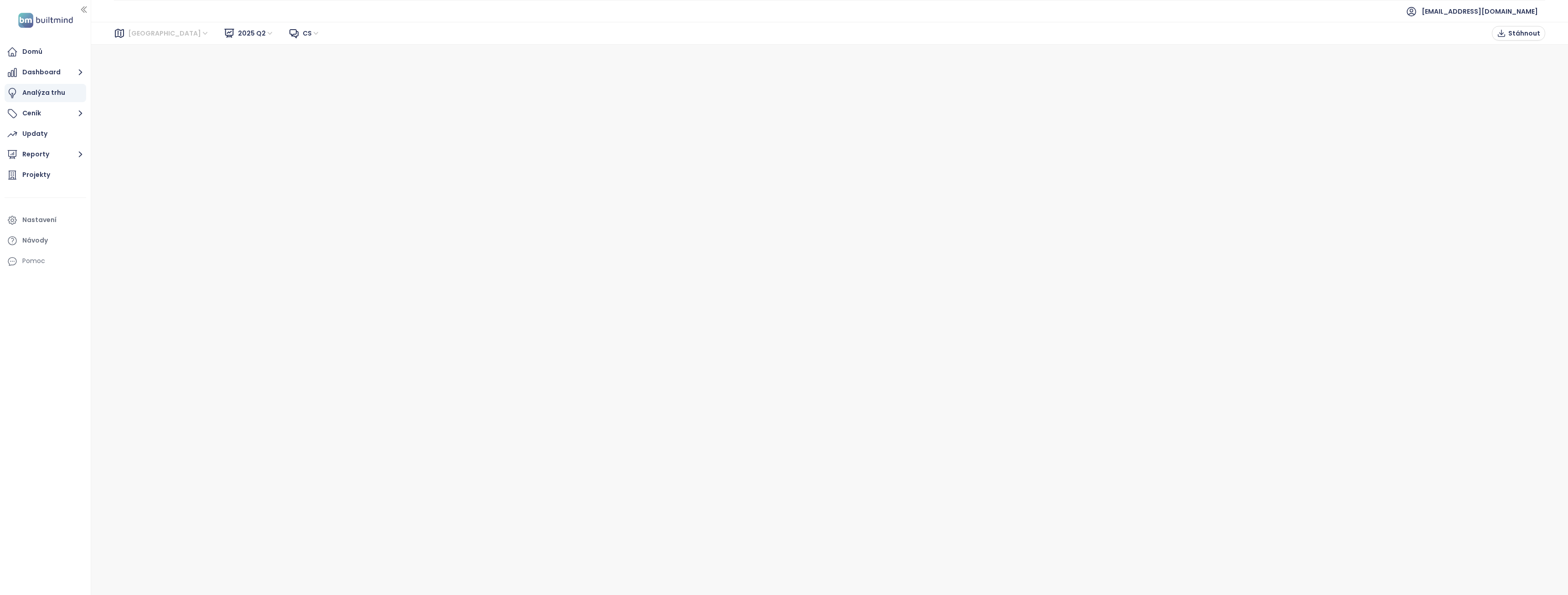
click at [145, 35] on span "[GEOGRAPHIC_DATA]" at bounding box center [168, 33] width 81 height 13
click at [142, 66] on div "[GEOGRAPHIC_DATA]" at bounding box center [169, 66] width 73 height 10
click at [26, 110] on button "Ceník" at bounding box center [45, 113] width 82 height 18
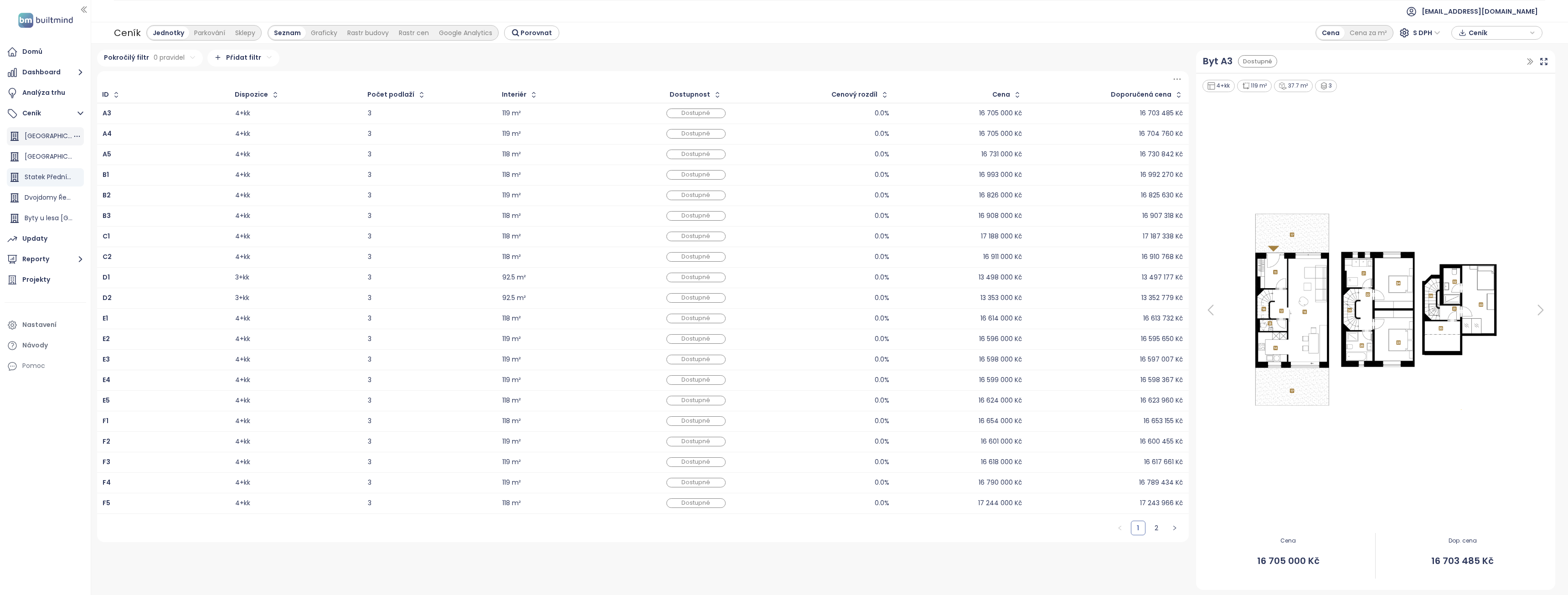
click at [43, 135] on span "[GEOGRAPHIC_DATA]" at bounding box center [58, 136] width 67 height 9
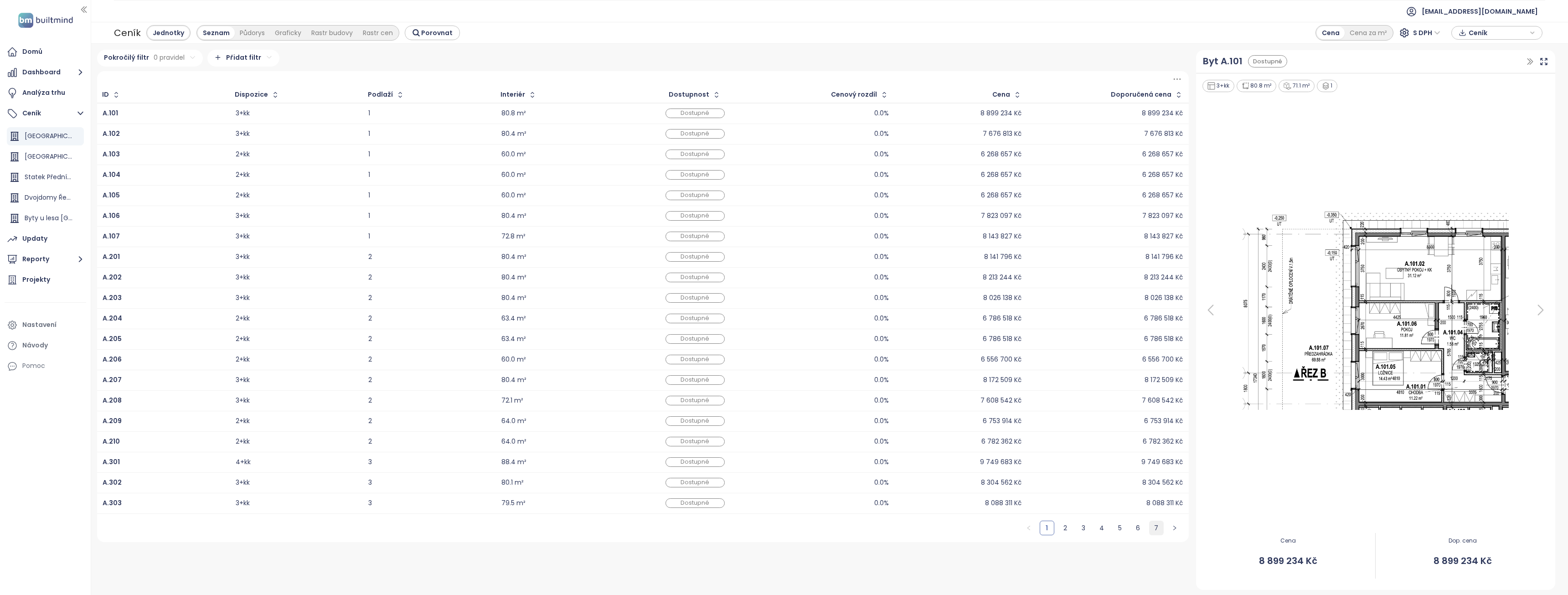
click at [1155, 524] on link "7" at bounding box center [1157, 528] width 13 height 13
click at [1138, 305] on link "6" at bounding box center [1138, 302] width 13 height 13
click at [56, 254] on button "Reporty" at bounding box center [45, 259] width 82 height 18
click at [22, 173] on icon at bounding box center [19, 175] width 11 height 11
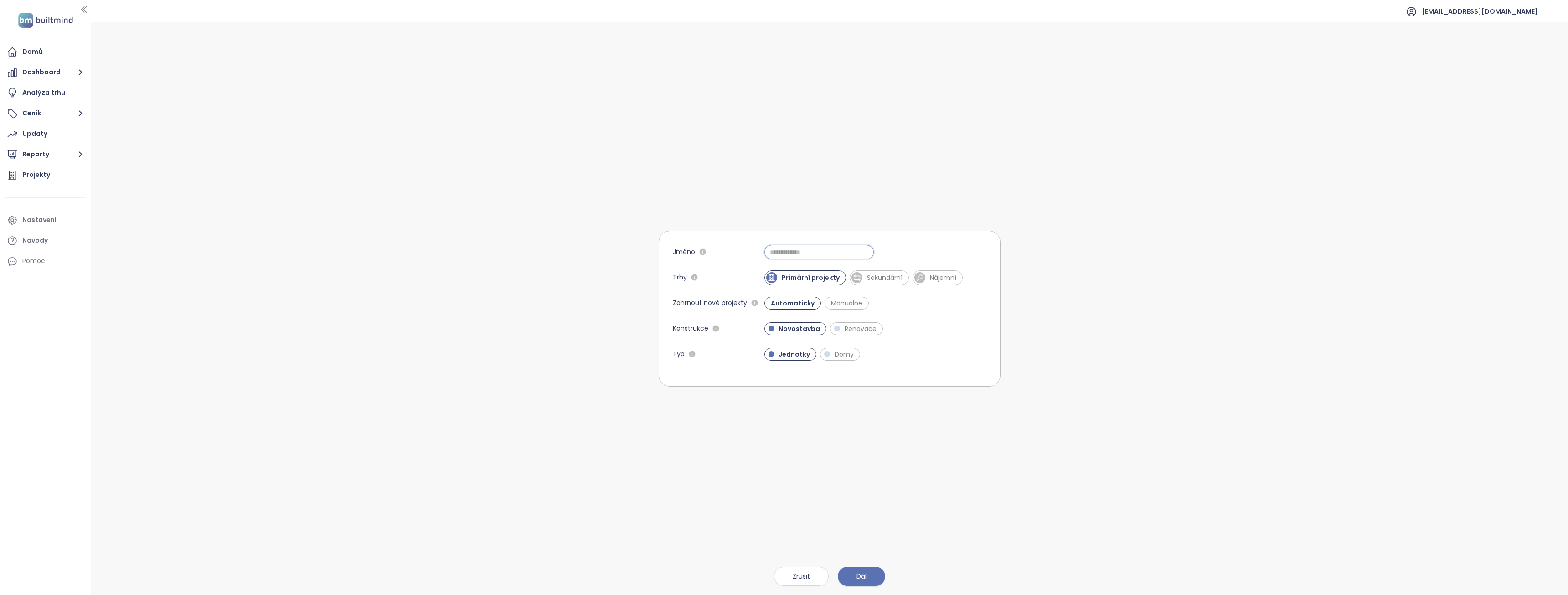
click at [797, 250] on input "Jméno" at bounding box center [819, 252] width 110 height 15
type input "*****"
click at [853, 569] on button "Dál" at bounding box center [861, 576] width 47 height 19
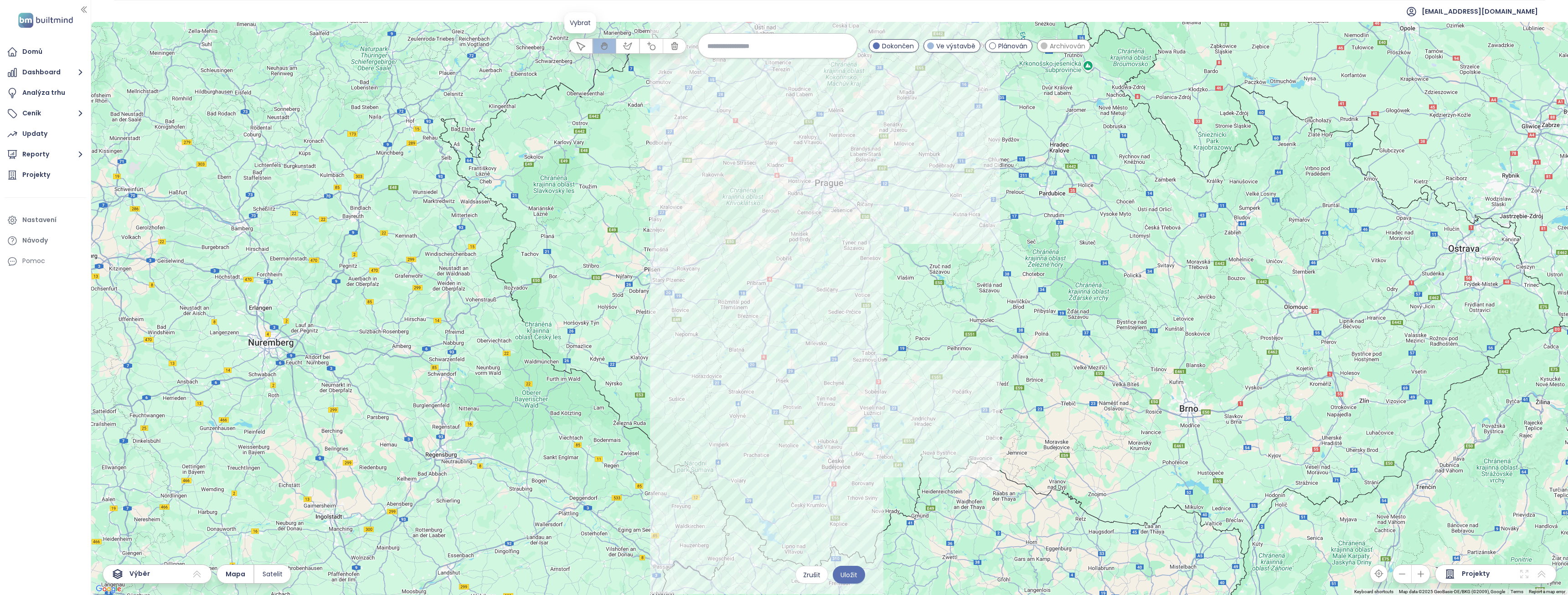
click at [582, 46] on icon "button" at bounding box center [581, 46] width 9 height 9
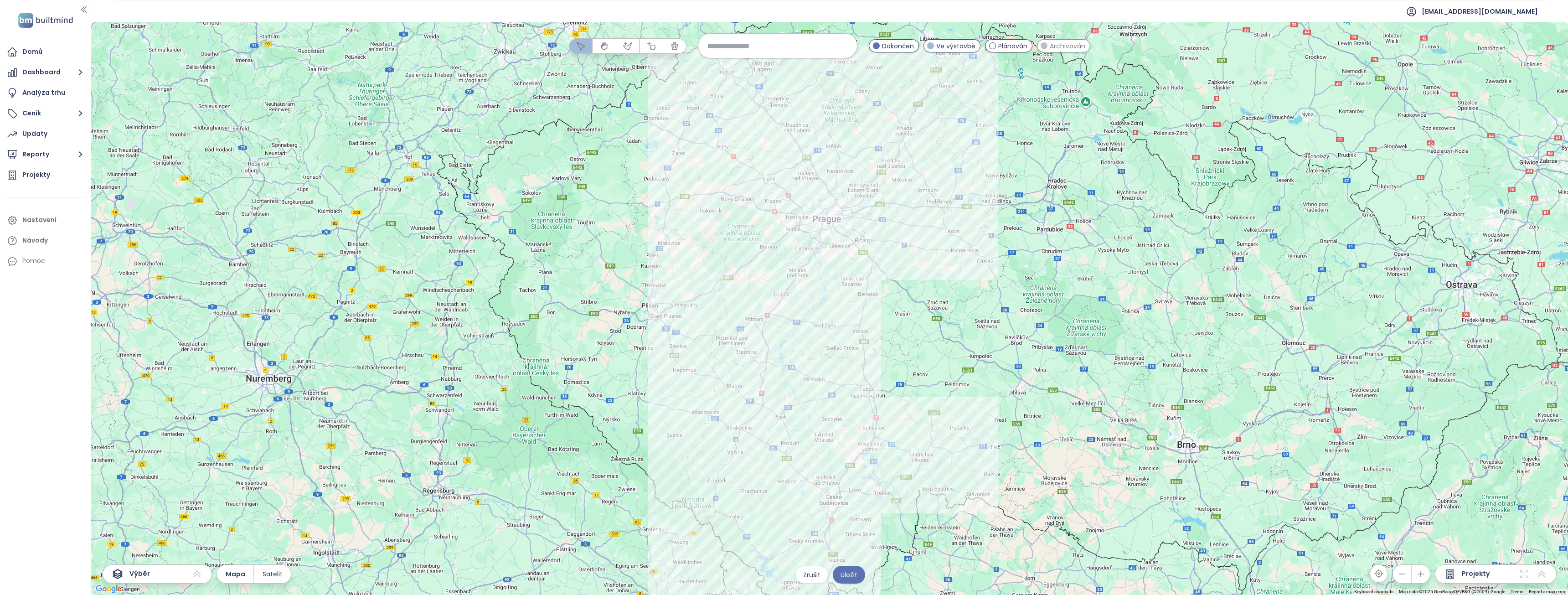
drag, startPoint x: 629, startPoint y: 232, endPoint x: 626, endPoint y: 264, distance: 32.1
click at [626, 264] on div at bounding box center [830, 308] width 1477 height 573
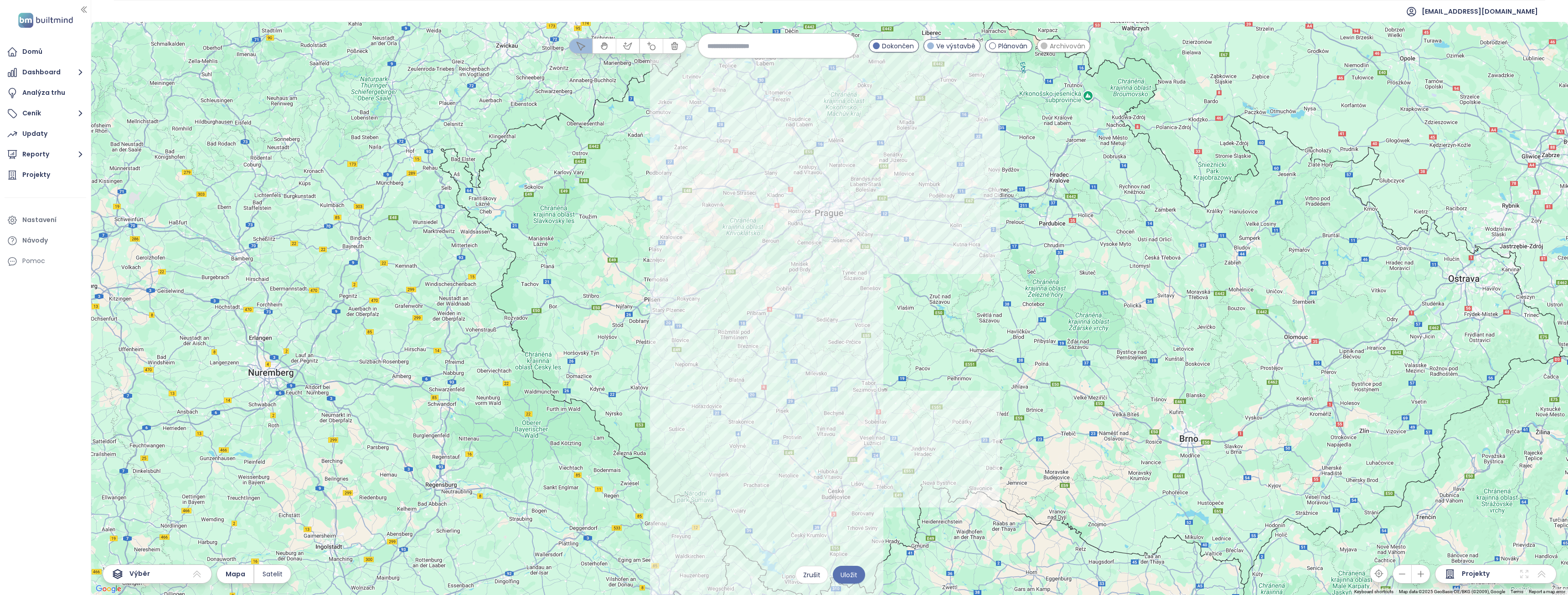
click at [648, 300] on div at bounding box center [830, 308] width 1477 height 573
click at [653, 293] on div at bounding box center [830, 308] width 1477 height 573
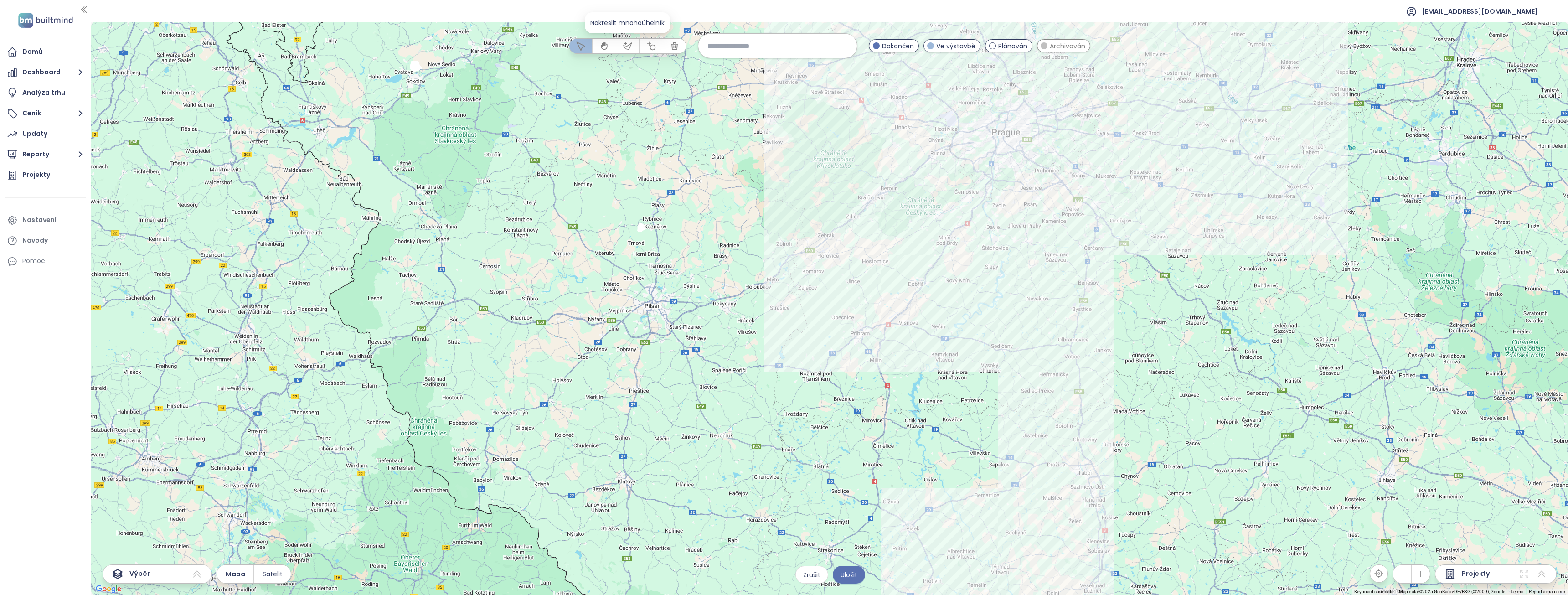
click at [628, 43] on icon "button" at bounding box center [628, 46] width 9 height 9
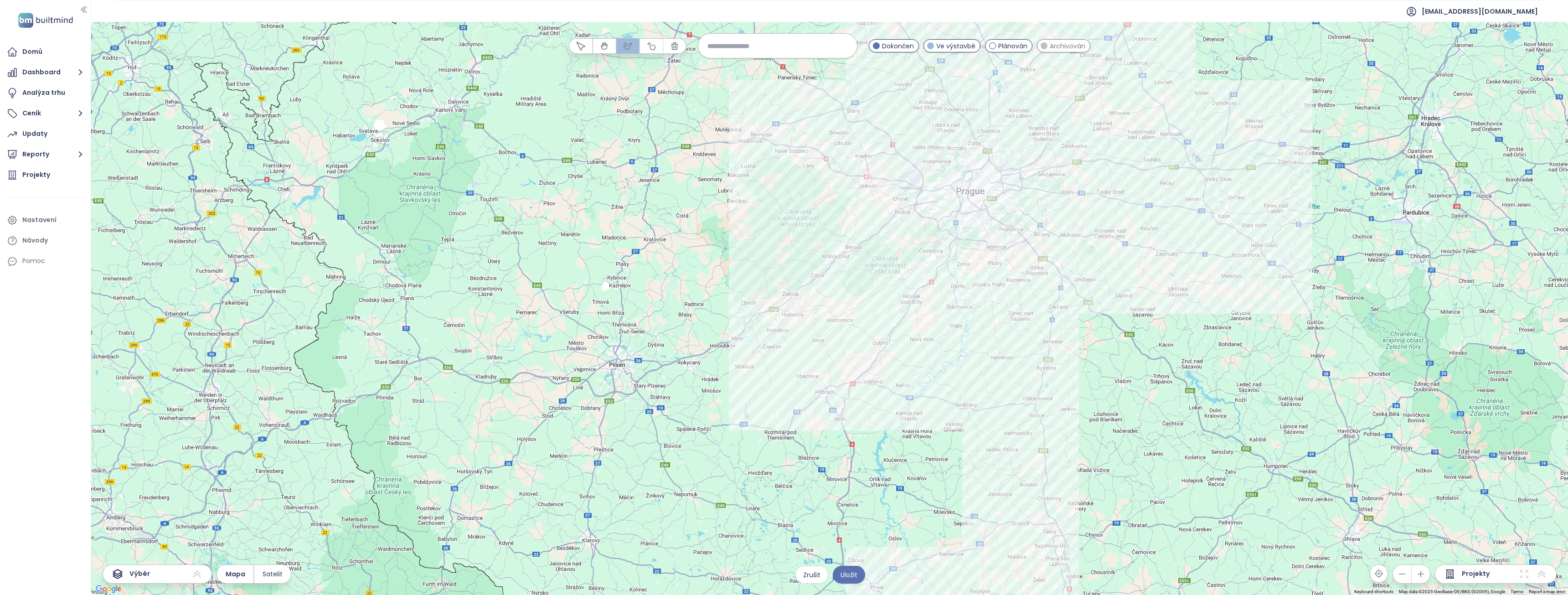
drag, startPoint x: 618, startPoint y: 261, endPoint x: 580, endPoint y: 324, distance: 73.6
click at [580, 324] on div at bounding box center [830, 309] width 1477 height 573
click at [598, 336] on div at bounding box center [830, 309] width 1477 height 573
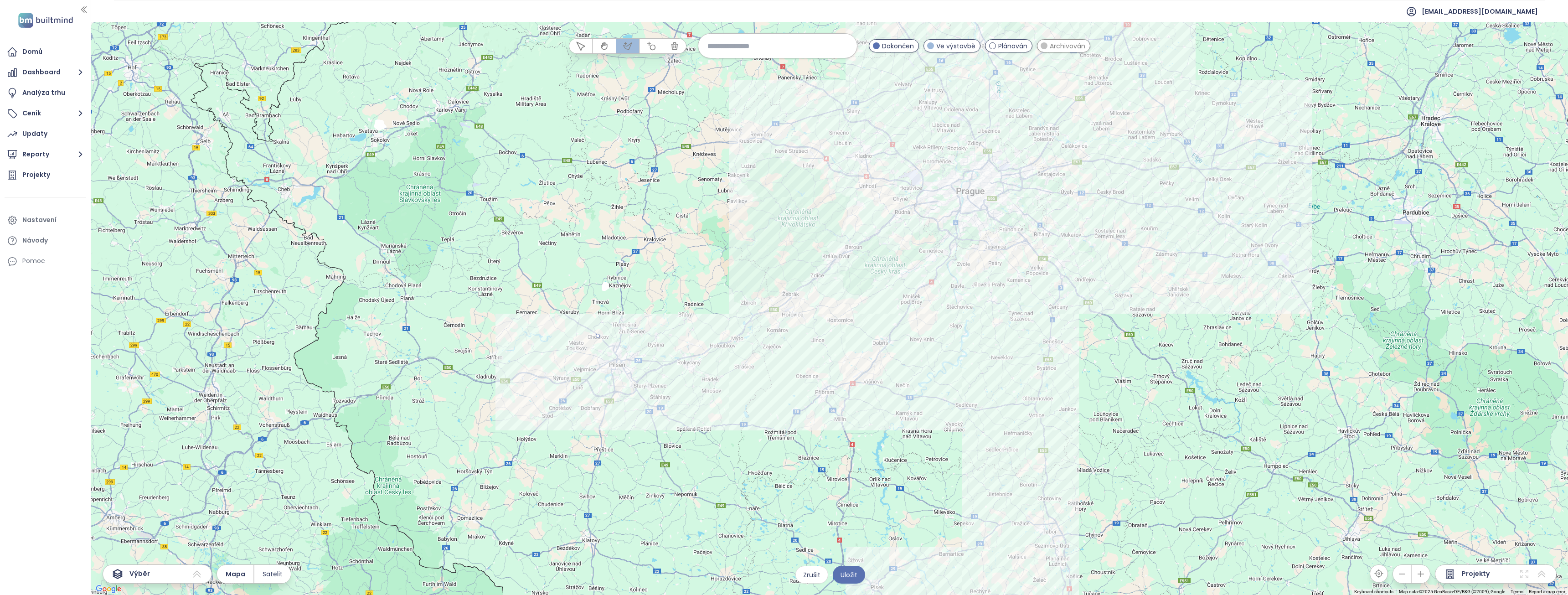
click at [653, 339] on div at bounding box center [830, 309] width 1477 height 573
click at [665, 390] on div at bounding box center [830, 309] width 1477 height 573
click at [621, 408] on div at bounding box center [830, 309] width 1477 height 573
click at [569, 381] on div at bounding box center [830, 309] width 1477 height 573
click at [596, 336] on div at bounding box center [830, 309] width 1477 height 573
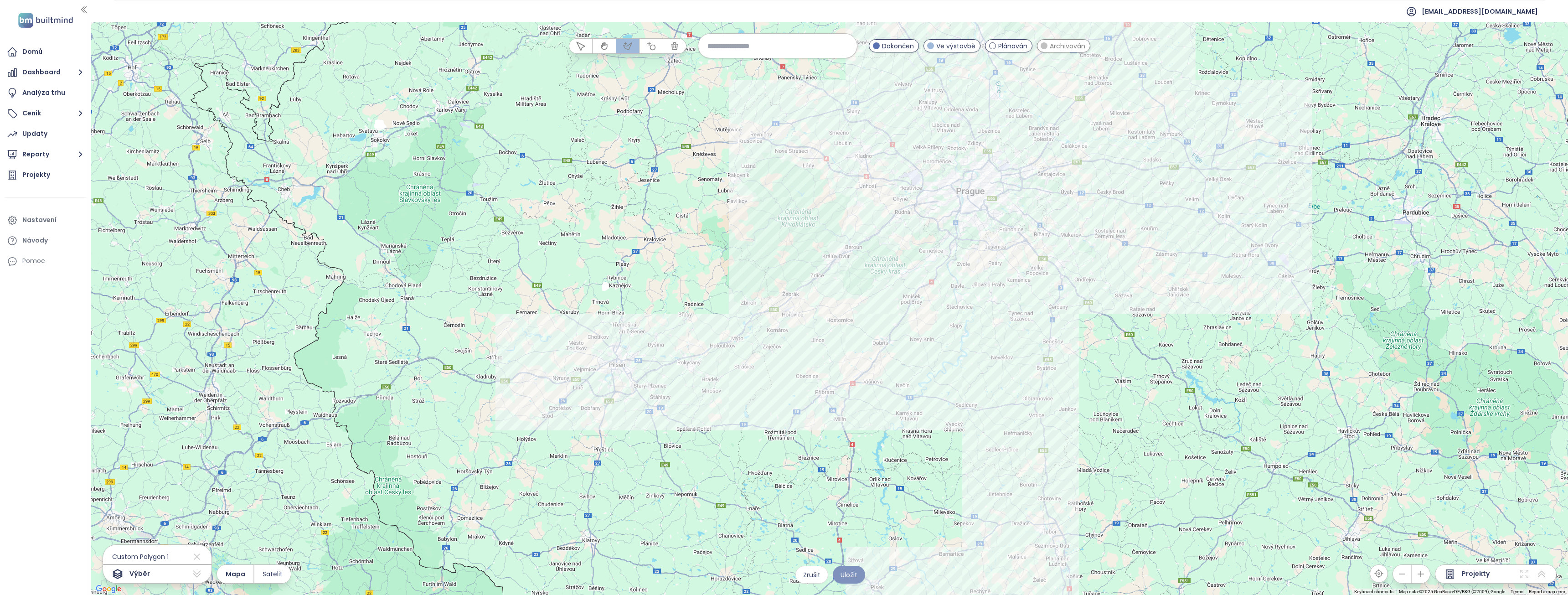
click at [847, 577] on span "Uložit" at bounding box center [849, 575] width 17 height 10
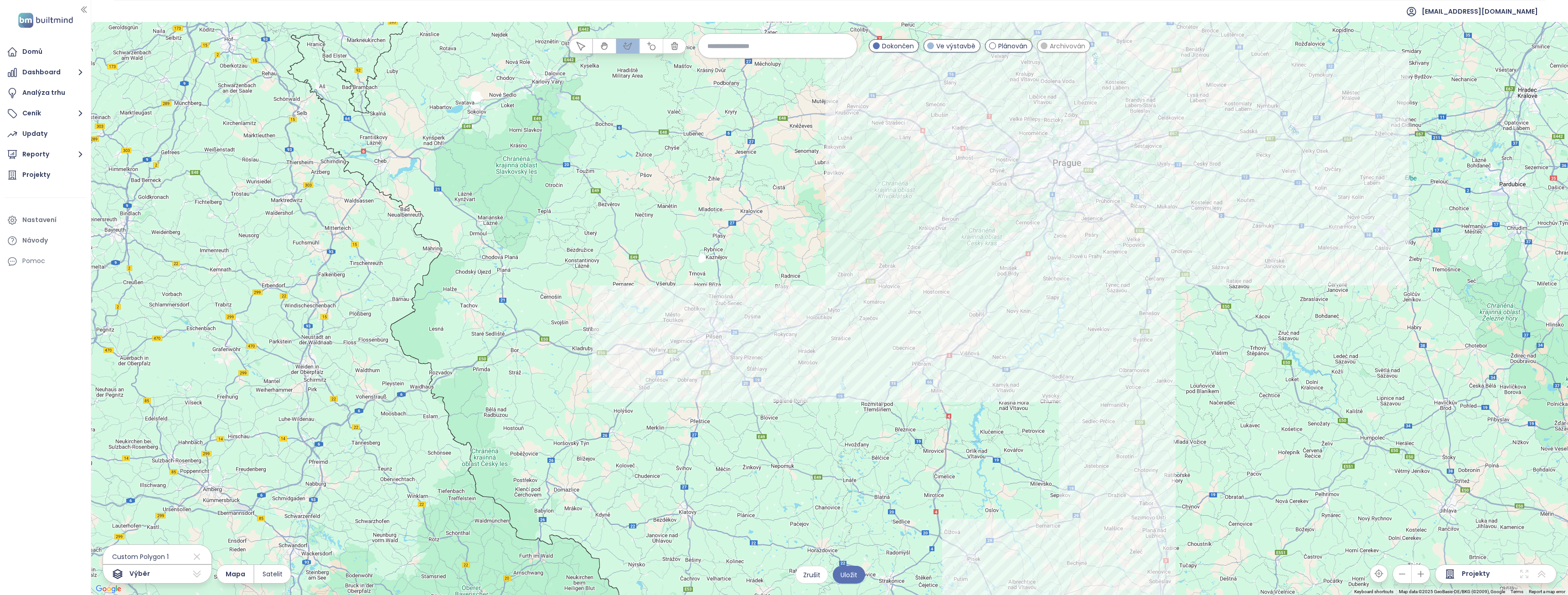
click at [867, 371] on div at bounding box center [830, 309] width 1477 height 573
click at [915, 356] on div at bounding box center [830, 309] width 1477 height 573
click at [917, 361] on div at bounding box center [830, 309] width 1477 height 573
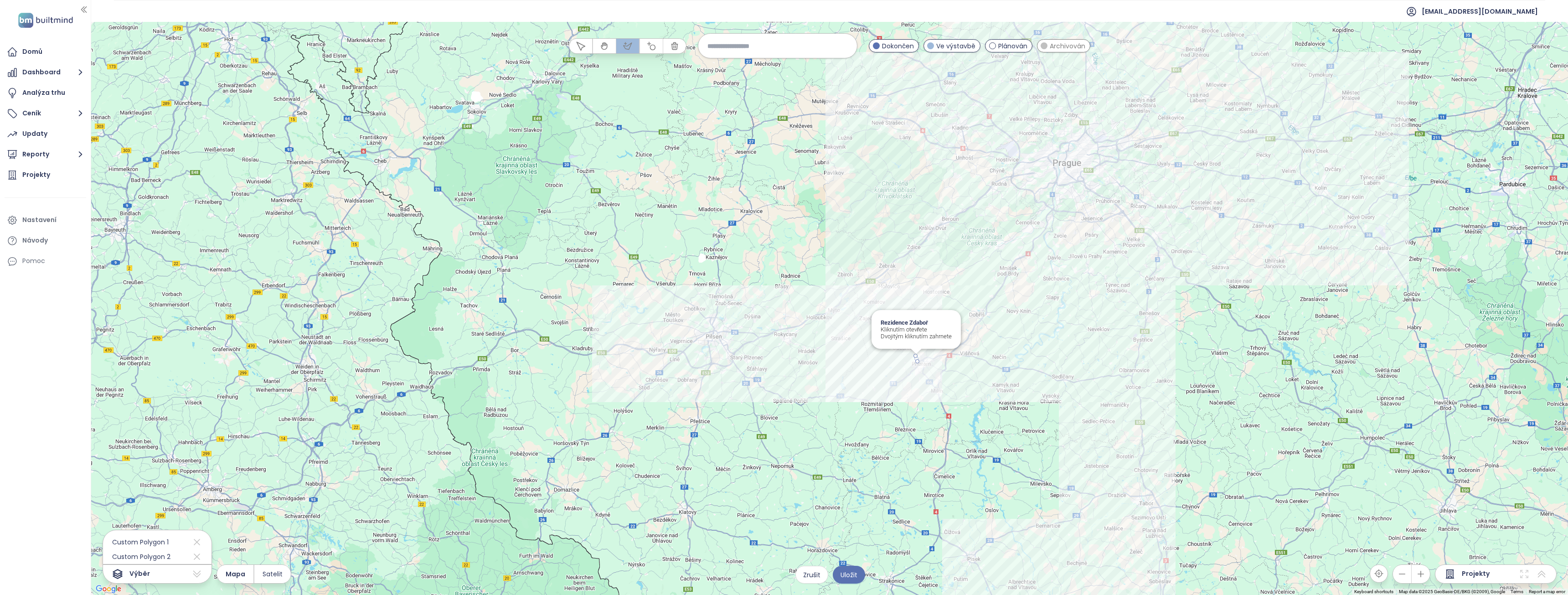
click at [917, 361] on div at bounding box center [830, 309] width 1477 height 573
click at [856, 577] on span "Uložit" at bounding box center [849, 575] width 17 height 10
click at [825, 581] on button "Zrušit" at bounding box center [812, 574] width 33 height 18
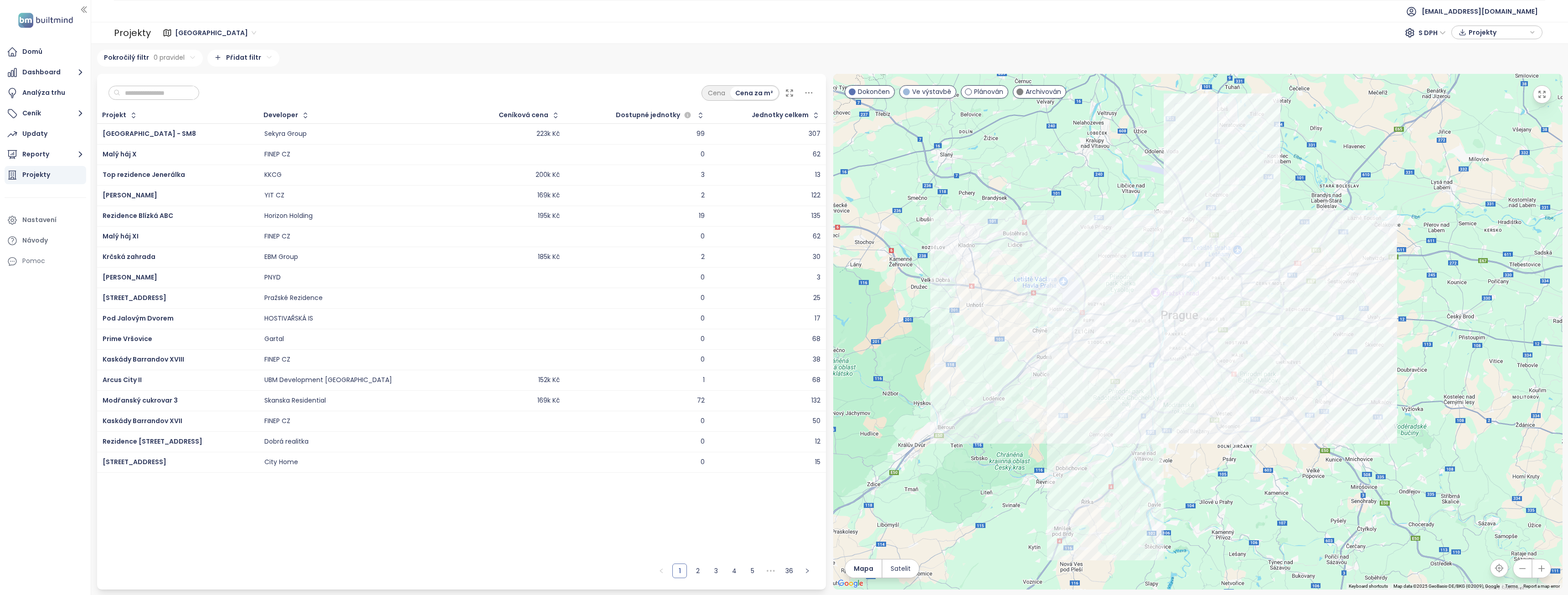
click at [198, 26] on span "[GEOGRAPHIC_DATA]" at bounding box center [215, 33] width 81 height 13
click at [214, 65] on div "[GEOGRAPHIC_DATA]" at bounding box center [251, 66] width 146 height 10
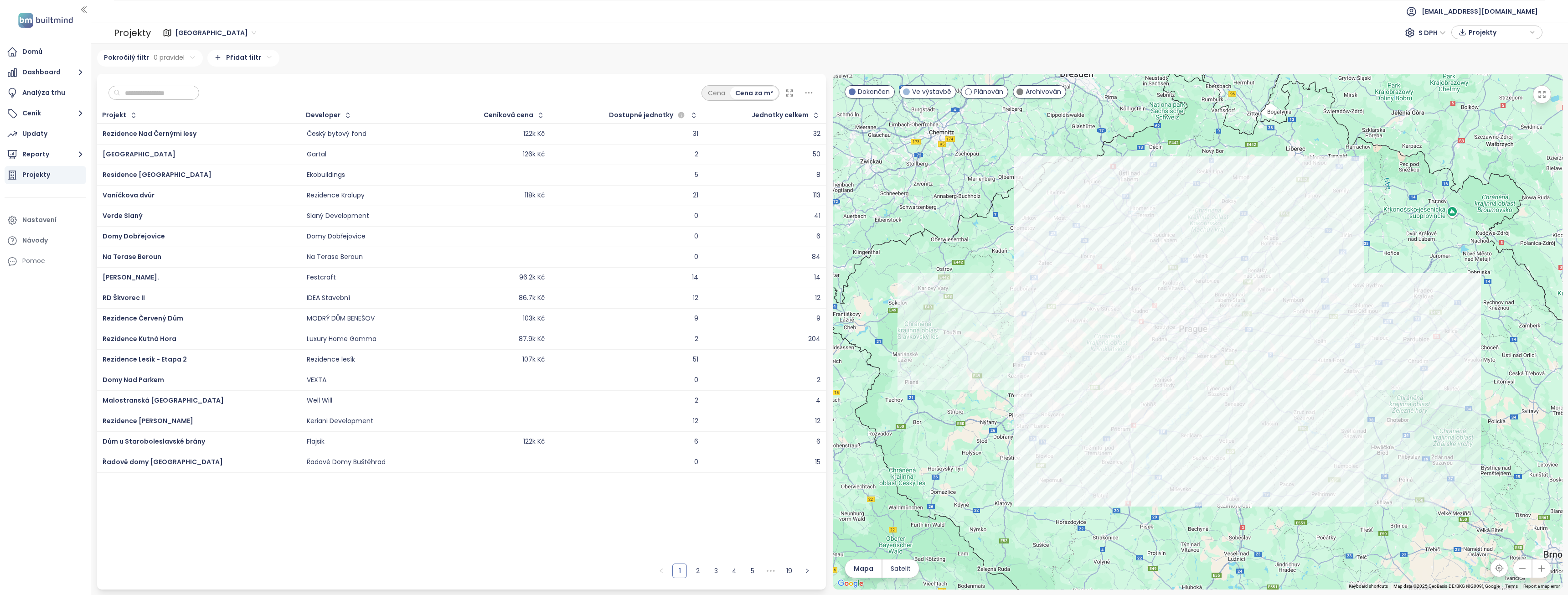
click at [235, 31] on span "[GEOGRAPHIC_DATA]" at bounding box center [215, 33] width 81 height 13
click at [438, 509] on div "Projekt Developer Ceníková cena Dostupné jednotky Jednotky celkem Rezidence Nad…" at bounding box center [462, 333] width 729 height 451
click at [81, 111] on icon "button" at bounding box center [80, 113] width 12 height 12
